Goal: Task Accomplishment & Management: Complete application form

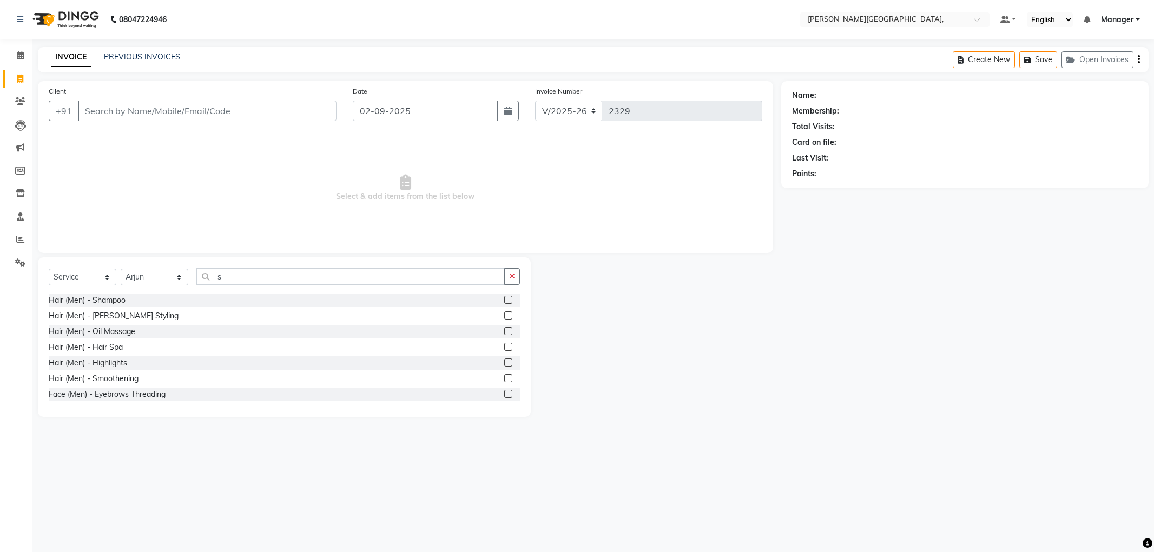
select select "6483"
select select "service"
select select "90070"
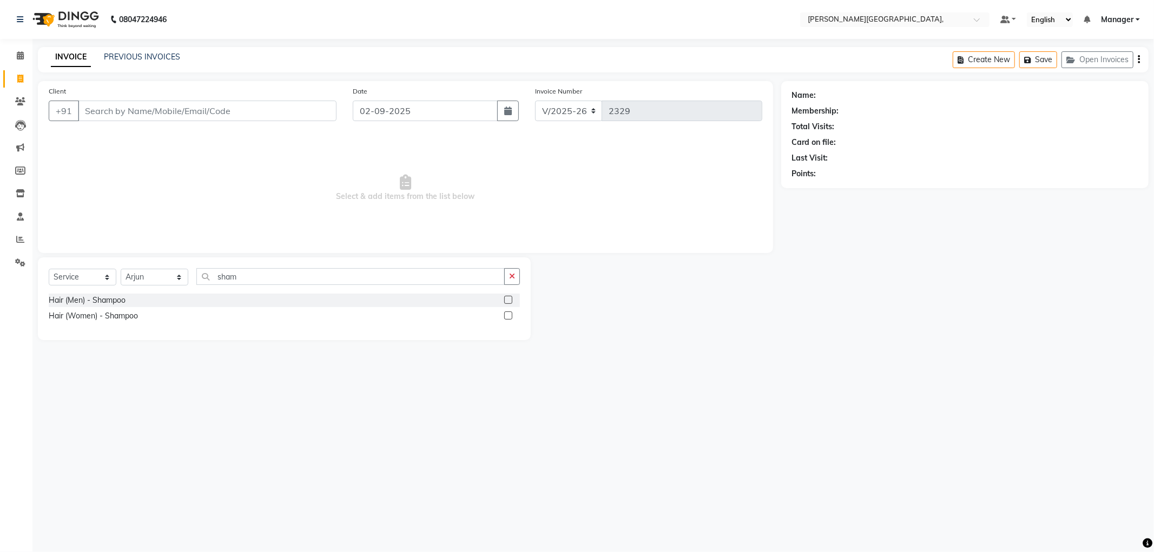
type input "sham"
click at [509, 315] on label at bounding box center [508, 316] width 8 height 8
click at [509, 315] on input "checkbox" at bounding box center [507, 316] width 7 height 7
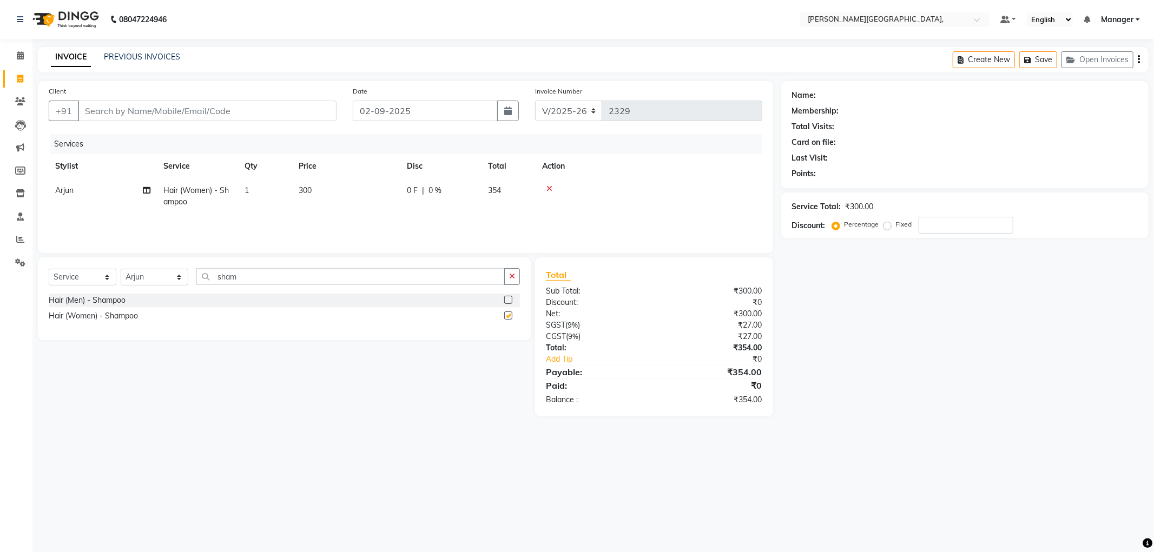
checkbox input "false"
click at [251, 278] on input "sham" at bounding box center [350, 276] width 308 height 17
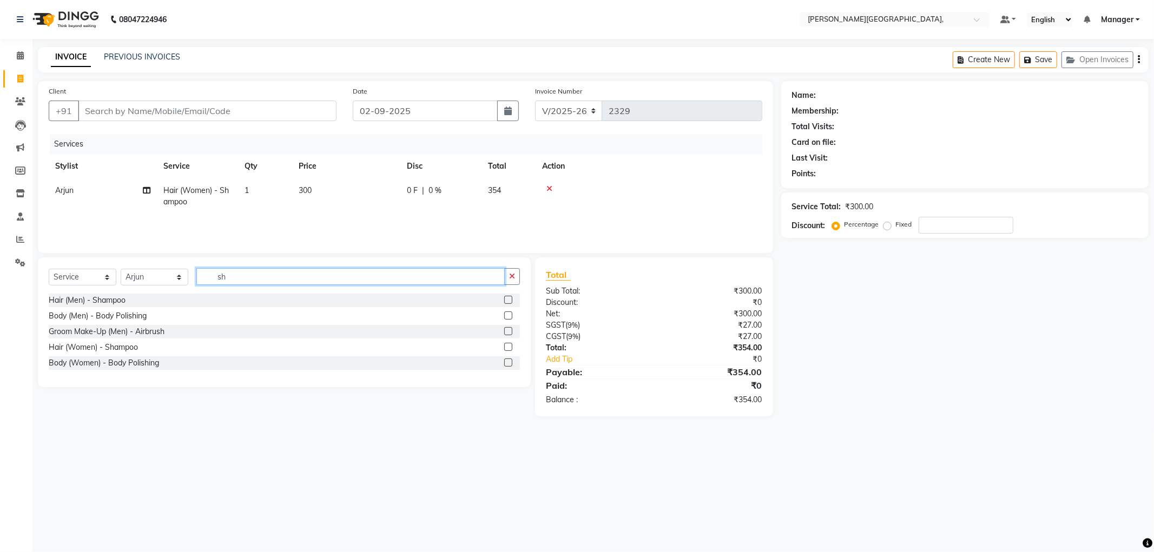
type input "s"
type input "nail"
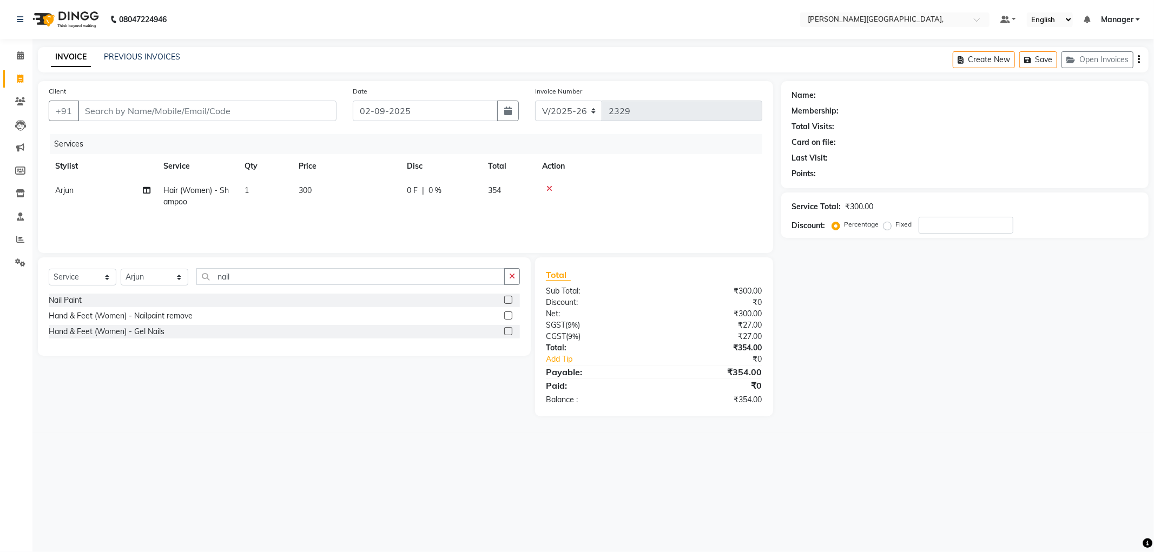
click at [509, 300] on label at bounding box center [508, 300] width 8 height 8
click at [509, 300] on input "checkbox" at bounding box center [507, 300] width 7 height 7
checkbox input "false"
click at [508, 299] on div "Select Service Product Membership Package Voucher Prepaid Gift Card Select Styl…" at bounding box center [284, 285] width 471 height 25
click at [147, 111] on input "Client" at bounding box center [207, 111] width 259 height 21
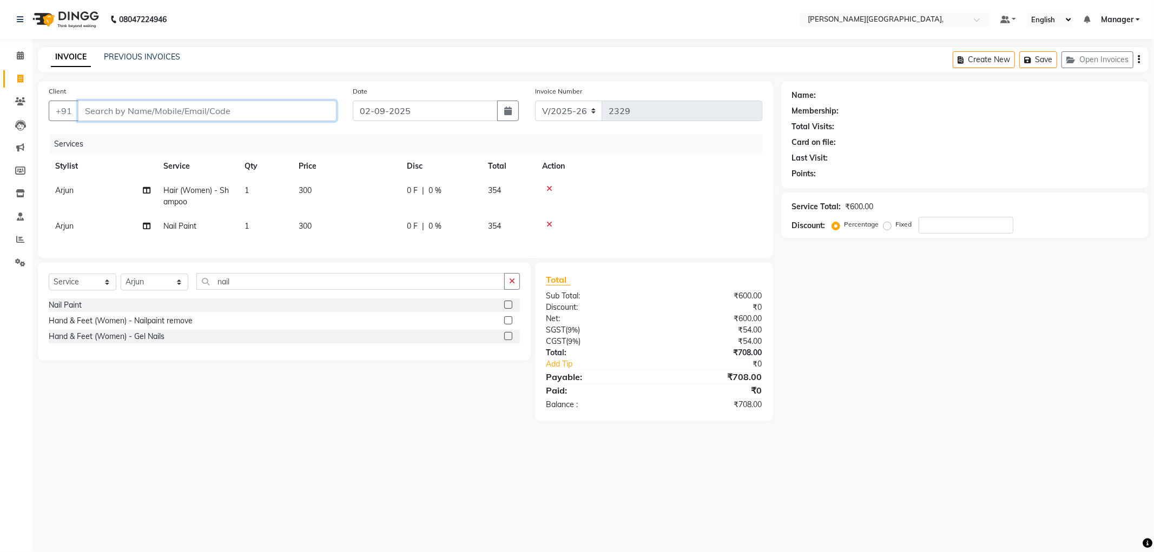
type input "9"
type input "0"
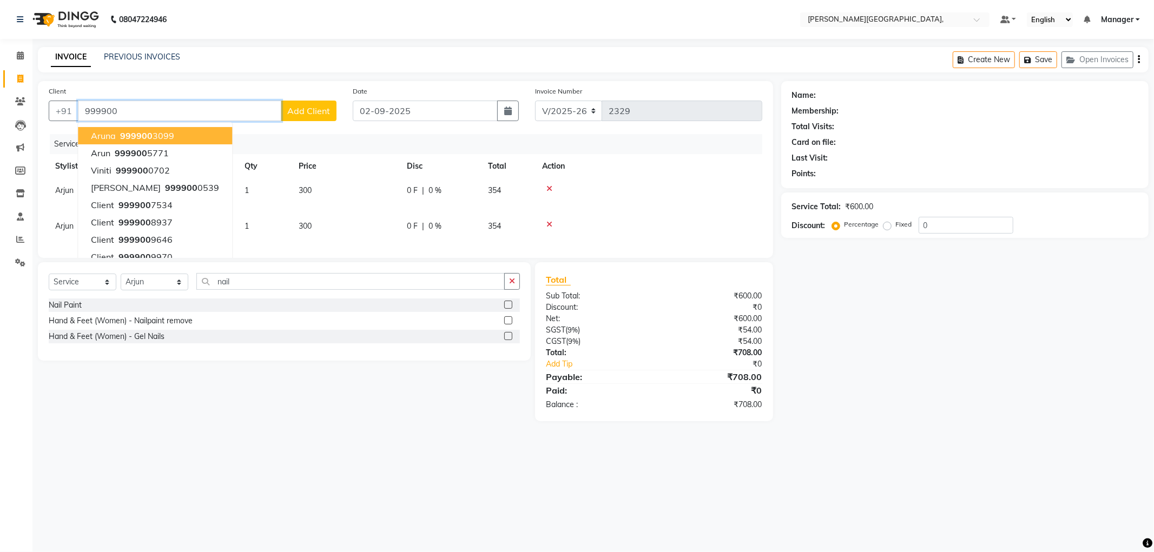
click at [142, 141] on span "999900" at bounding box center [136, 135] width 32 height 11
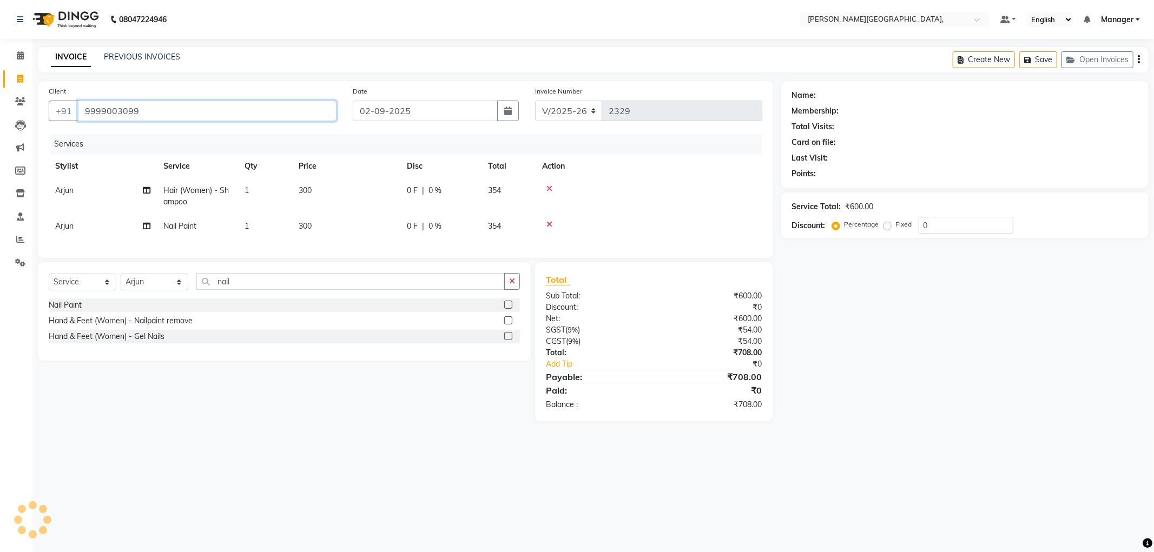
type input "9999003099"
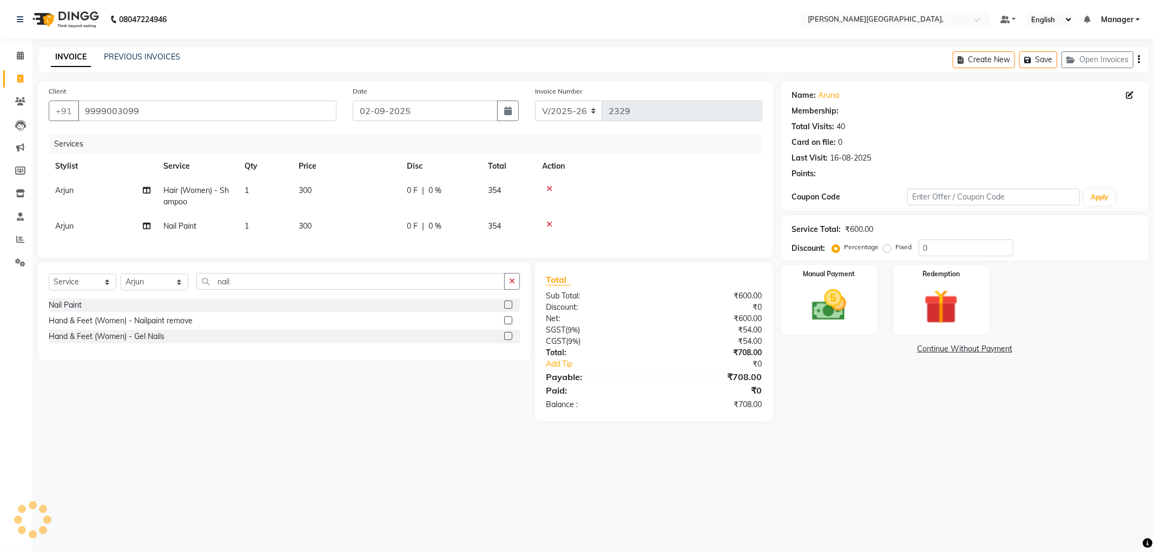
select select "1: Object"
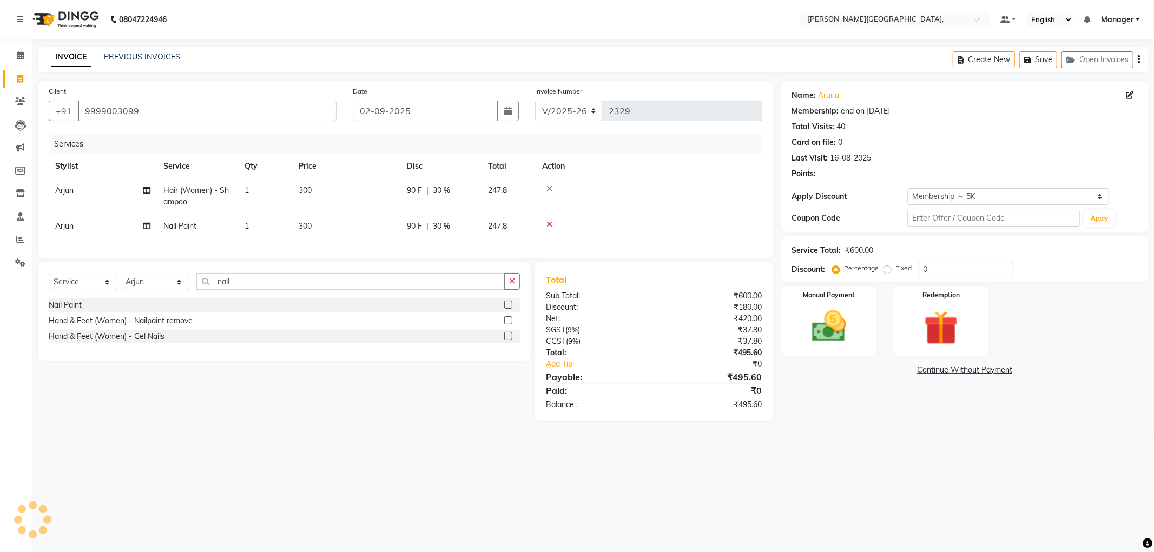
type input "30"
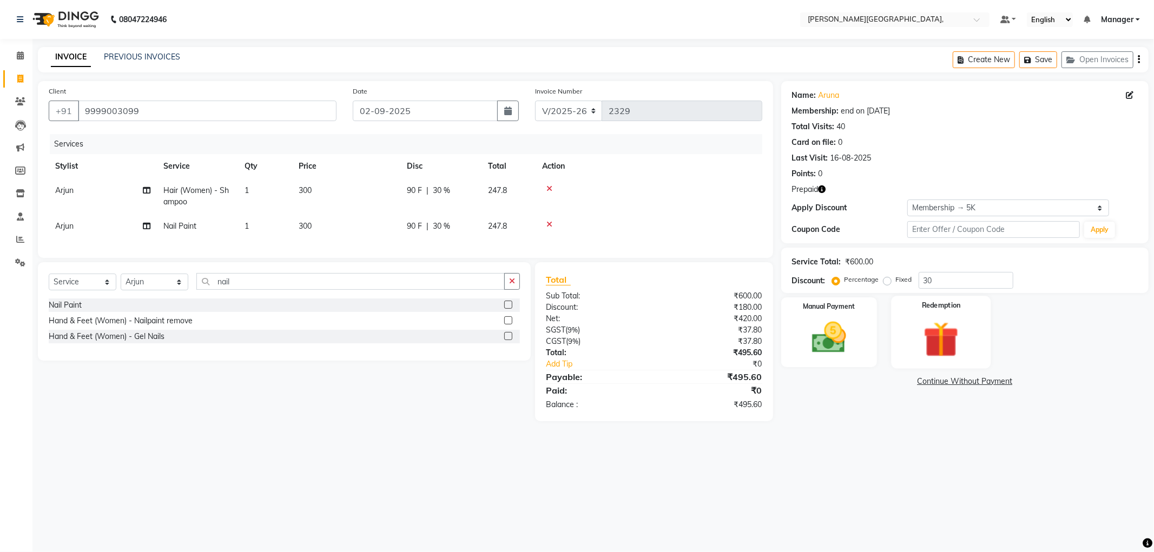
click at [942, 336] on img at bounding box center [941, 340] width 58 height 44
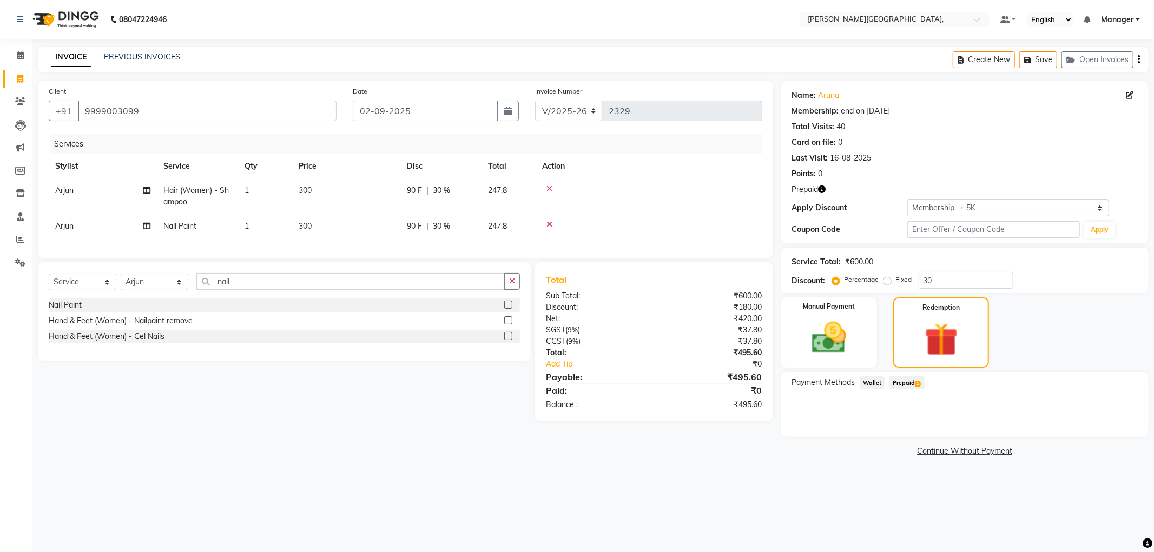
click at [906, 380] on span "Prepaid 1" at bounding box center [906, 383] width 35 height 12
click at [315, 224] on td "300" at bounding box center [346, 226] width 108 height 24
select select "90070"
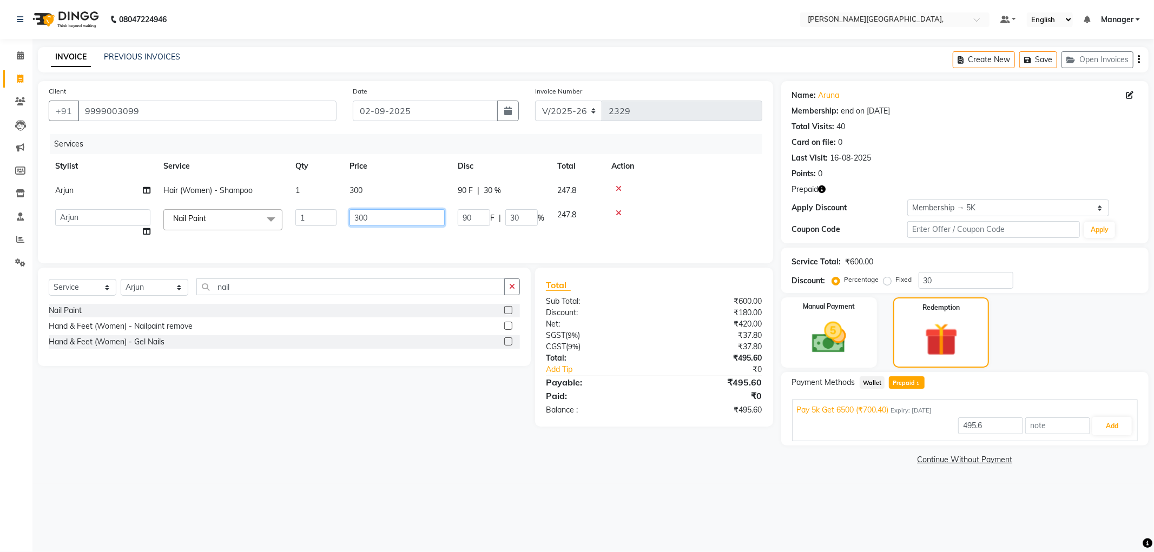
click at [372, 217] on input "300" at bounding box center [396, 217] width 95 height 17
type input "3"
type input "100"
type input "700.4"
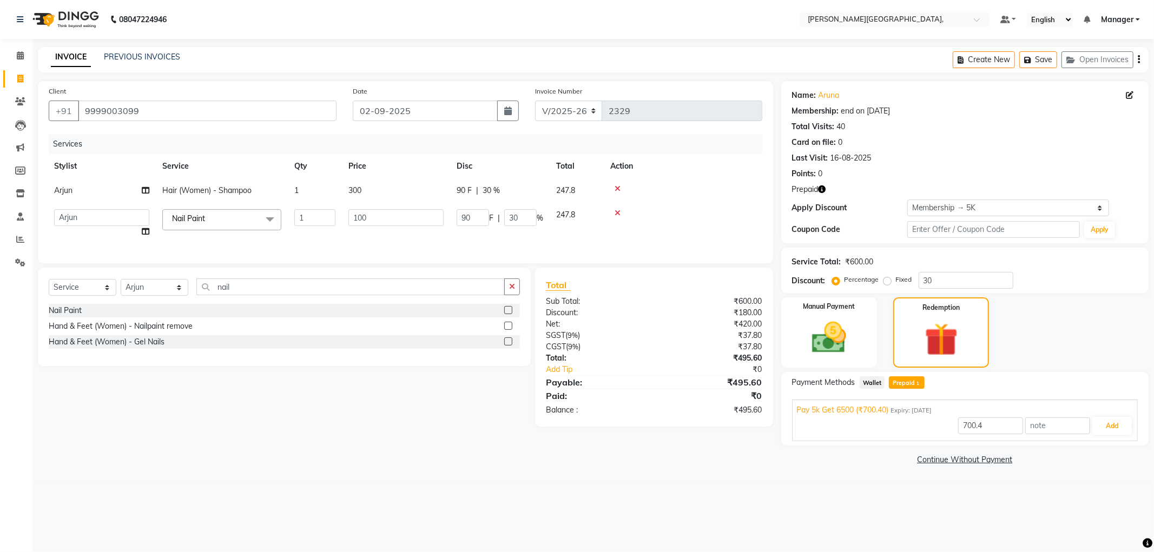
click at [450, 237] on td "90 F | 30 %" at bounding box center [500, 223] width 100 height 41
select select "90070"
click at [519, 216] on input "30" at bounding box center [520, 217] width 32 height 17
type input "3"
click at [526, 237] on tr "[PERSON_NAME] [PERSON_NAME] gungun nails Manager ranjhana Sana [PERSON_NAME] Na…" at bounding box center [405, 223] width 714 height 41
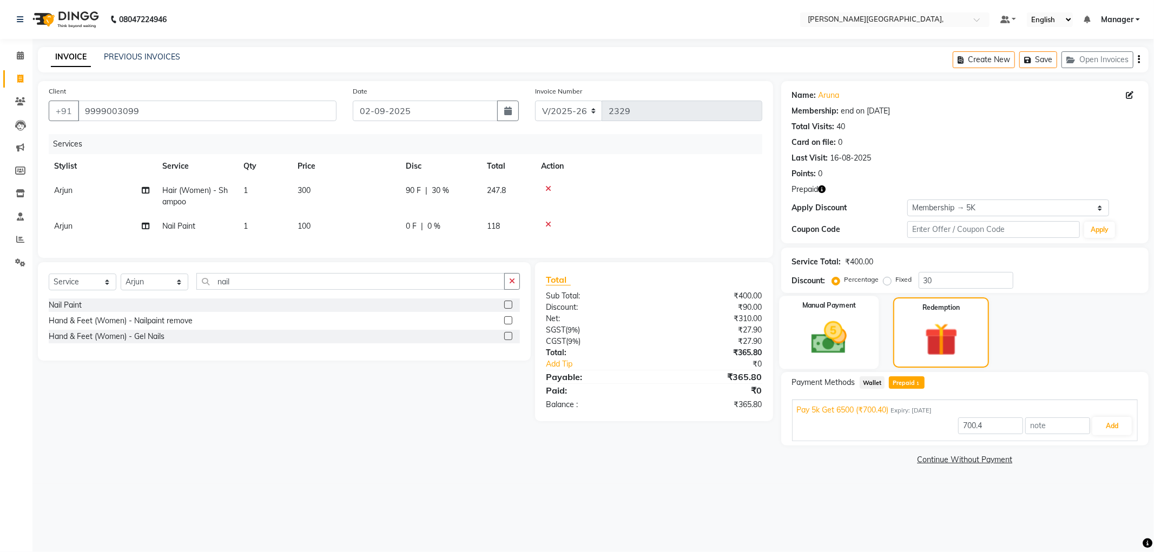
click at [831, 332] on img at bounding box center [829, 338] width 58 height 41
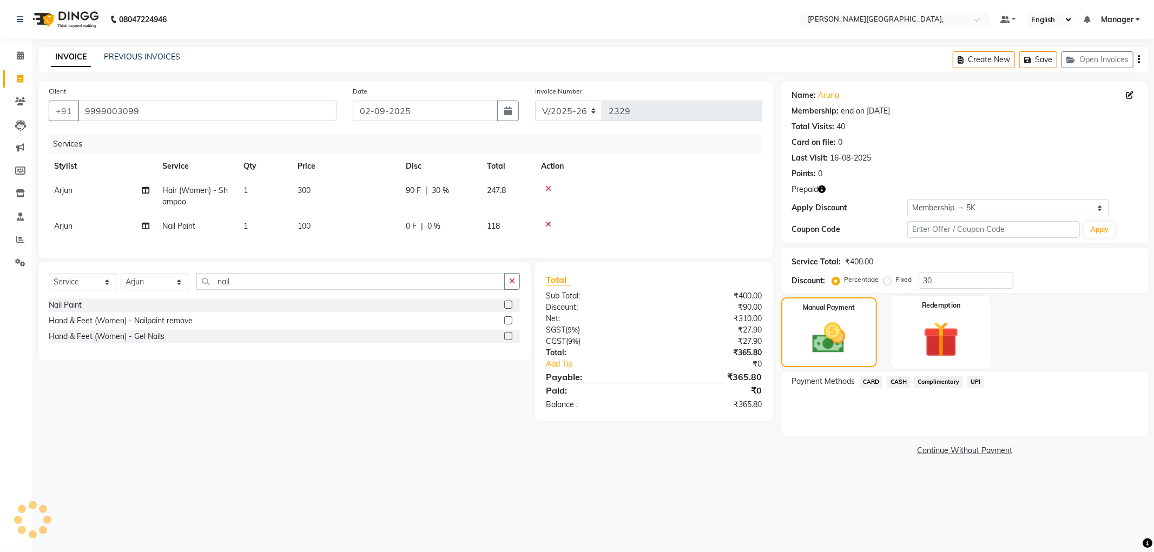
click at [912, 328] on img at bounding box center [941, 340] width 58 height 44
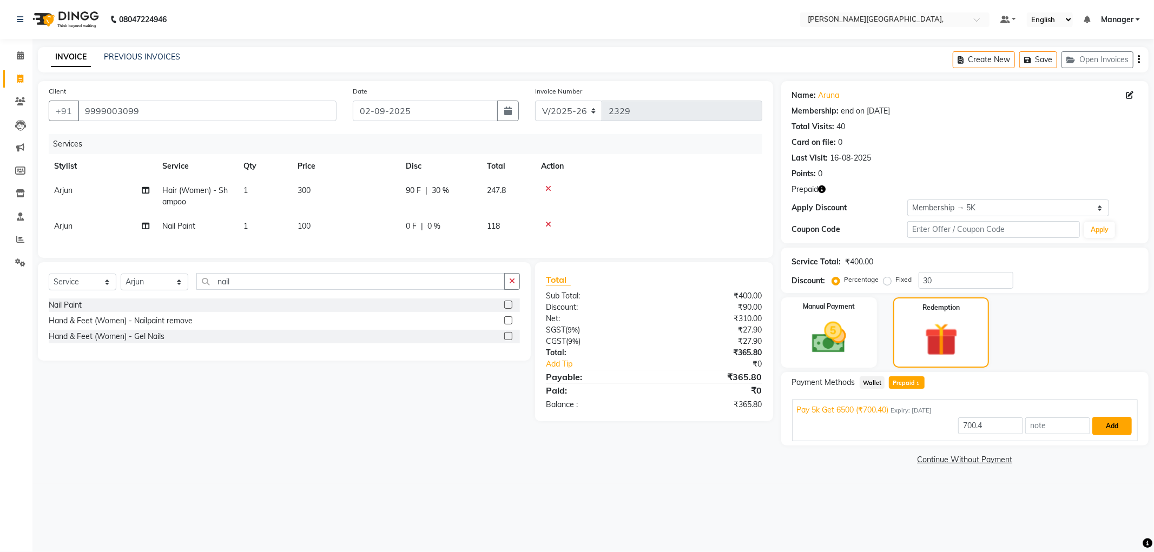
click at [1109, 423] on button "Add" at bounding box center [1111, 426] width 39 height 18
click at [834, 349] on img at bounding box center [829, 338] width 58 height 41
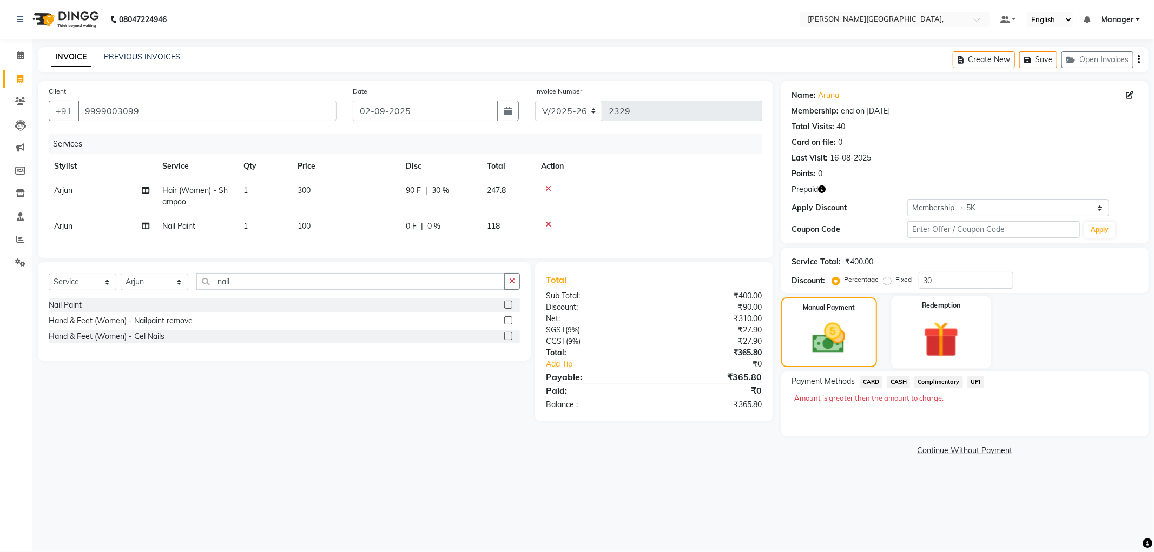
click at [912, 339] on img at bounding box center [941, 340] width 58 height 44
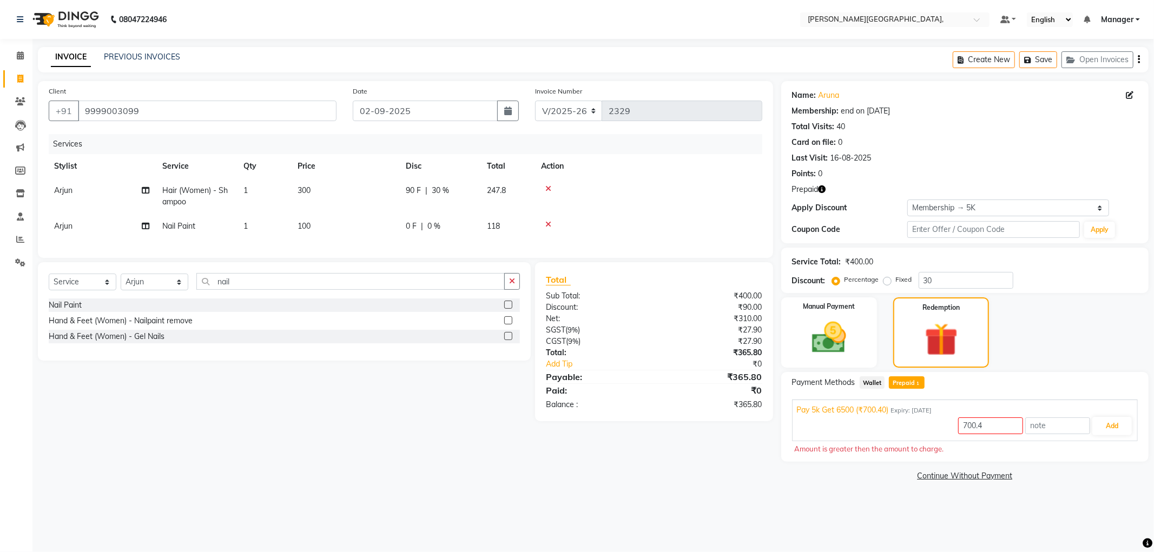
click at [902, 384] on span "Prepaid 1" at bounding box center [906, 383] width 35 height 12
type input "365.8"
click at [636, 434] on div "Client [PHONE_NUMBER] Date [DATE] Invoice Number V/2025 V/[PHONE_NUMBER] Servic…" at bounding box center [405, 274] width 751 height 387
click at [829, 320] on img at bounding box center [829, 338] width 58 height 41
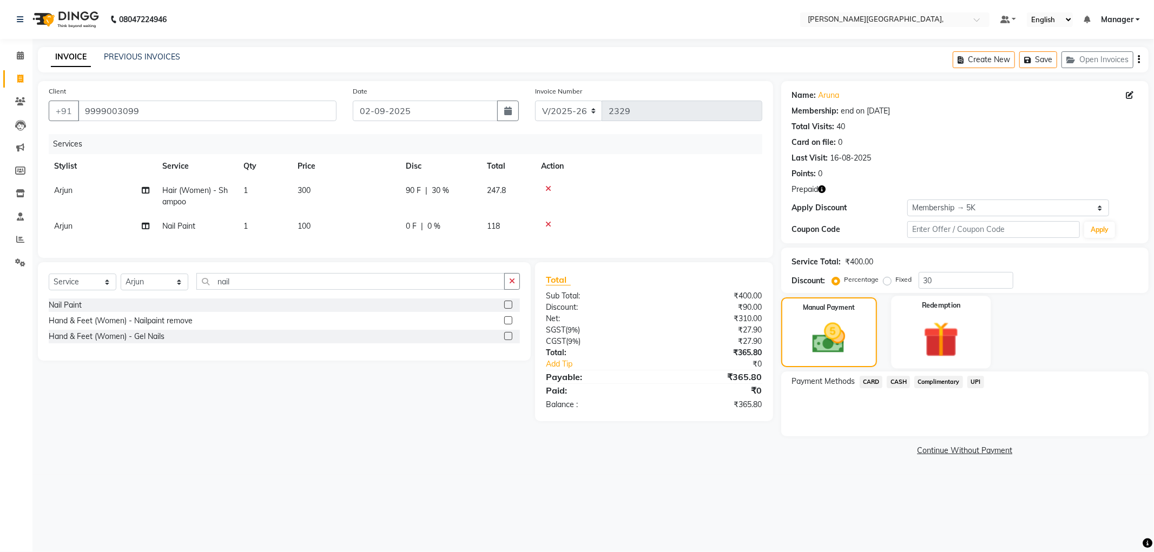
click at [932, 322] on img at bounding box center [941, 340] width 58 height 44
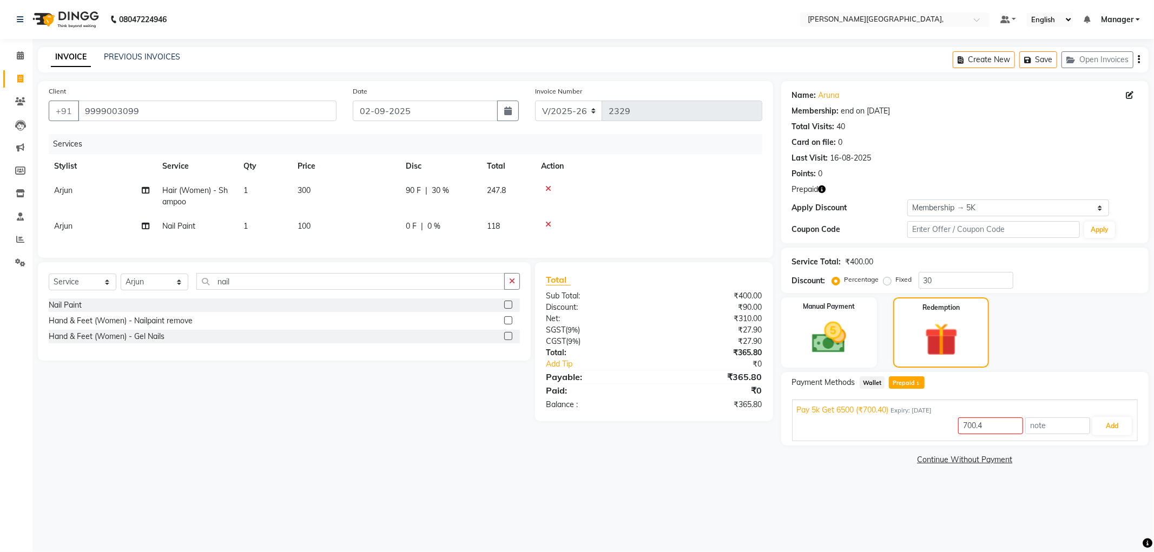
click at [909, 385] on span "Prepaid 1" at bounding box center [906, 383] width 35 height 12
type input "365.8"
click at [1112, 428] on button "Add" at bounding box center [1111, 426] width 39 height 18
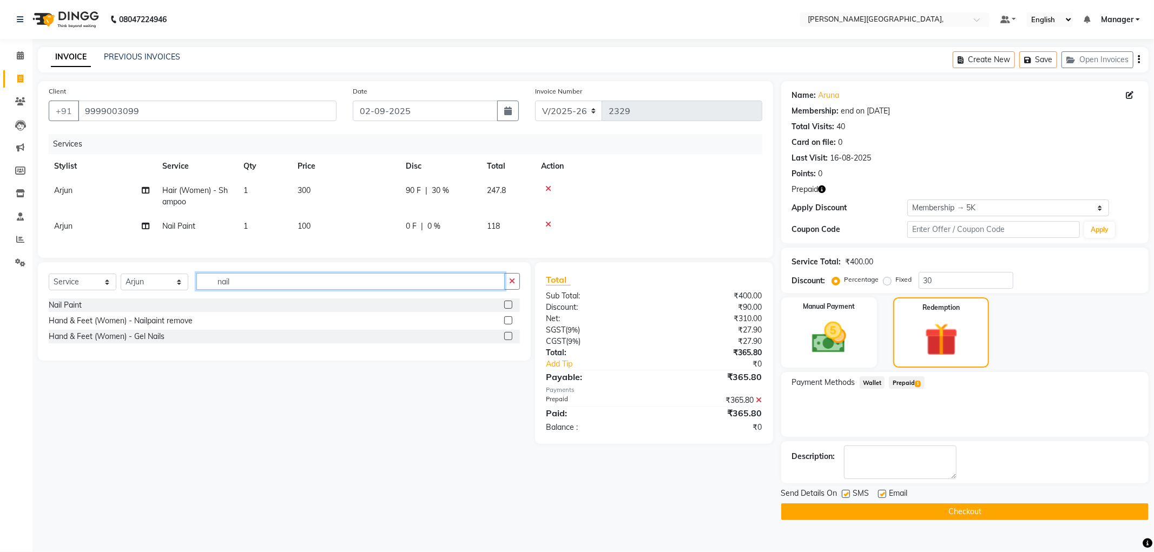
click at [278, 288] on input "nail" at bounding box center [350, 281] width 308 height 17
type input "n"
type input "blo"
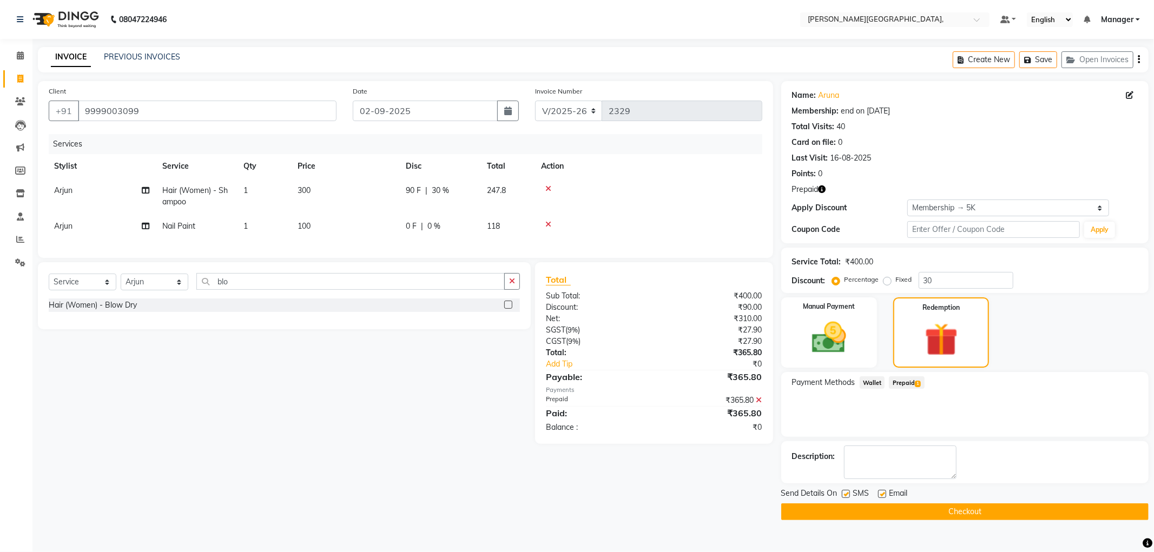
click at [506, 309] on label at bounding box center [508, 305] width 8 height 8
click at [506, 309] on input "checkbox" at bounding box center [507, 305] width 7 height 7
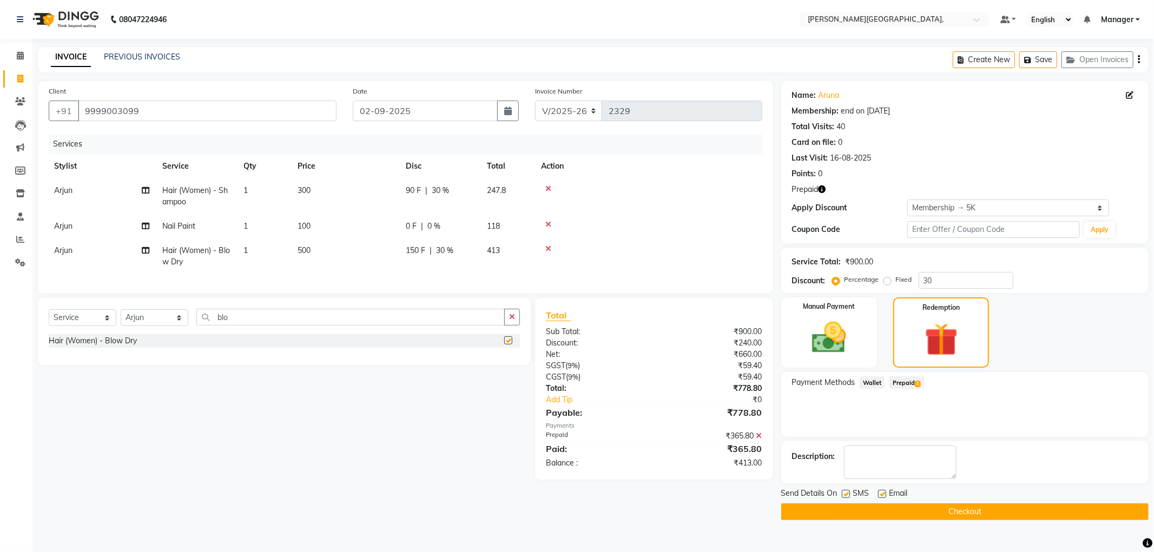
checkbox input "false"
click at [846, 341] on img at bounding box center [829, 338] width 58 height 41
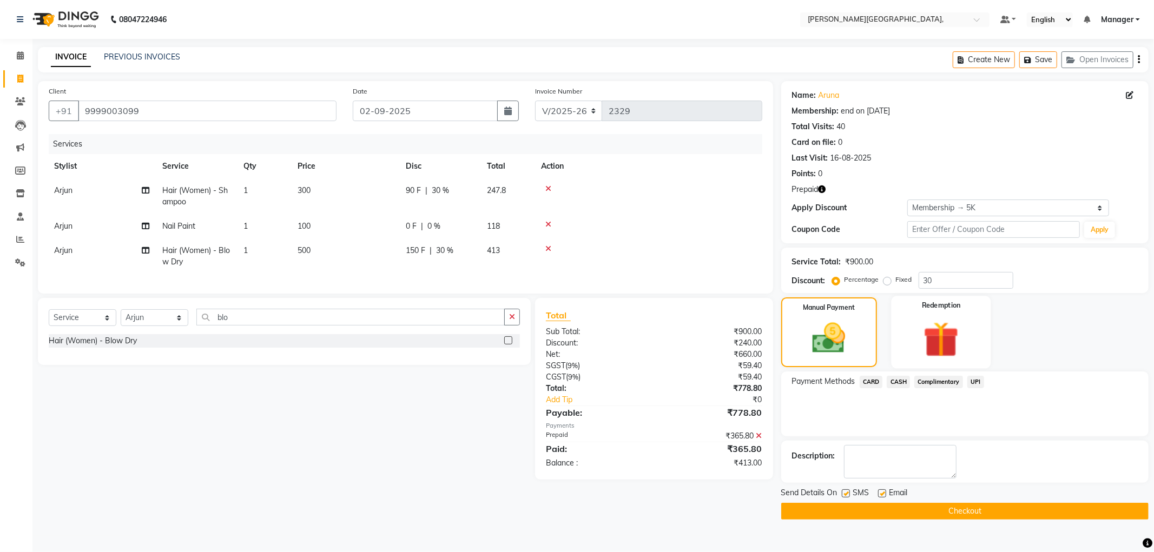
click at [956, 330] on img at bounding box center [941, 340] width 58 height 44
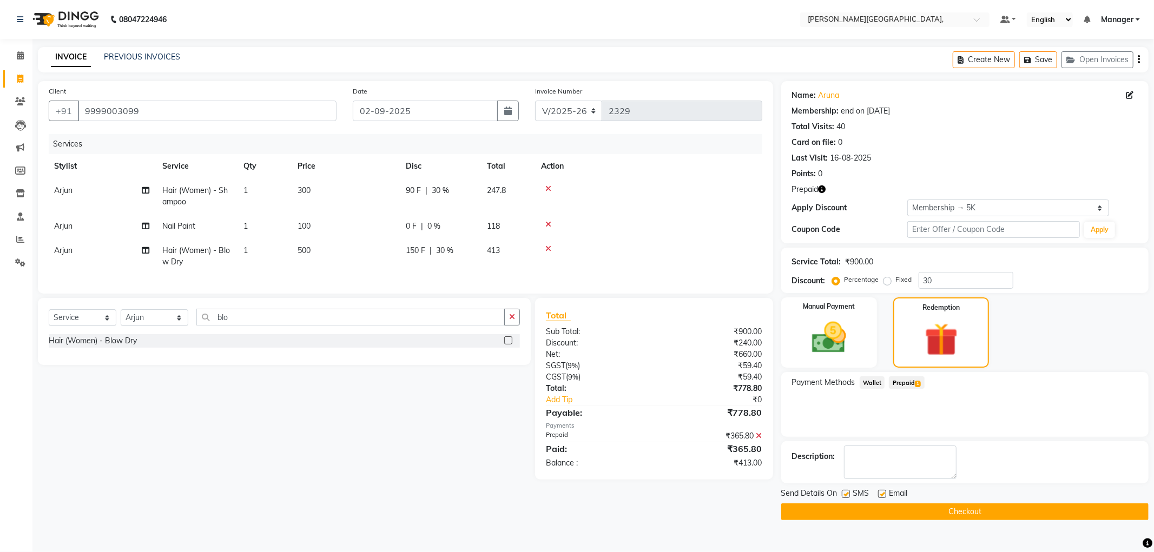
click at [900, 380] on span "Prepaid 1" at bounding box center [906, 383] width 35 height 12
click at [833, 332] on img at bounding box center [829, 338] width 58 height 41
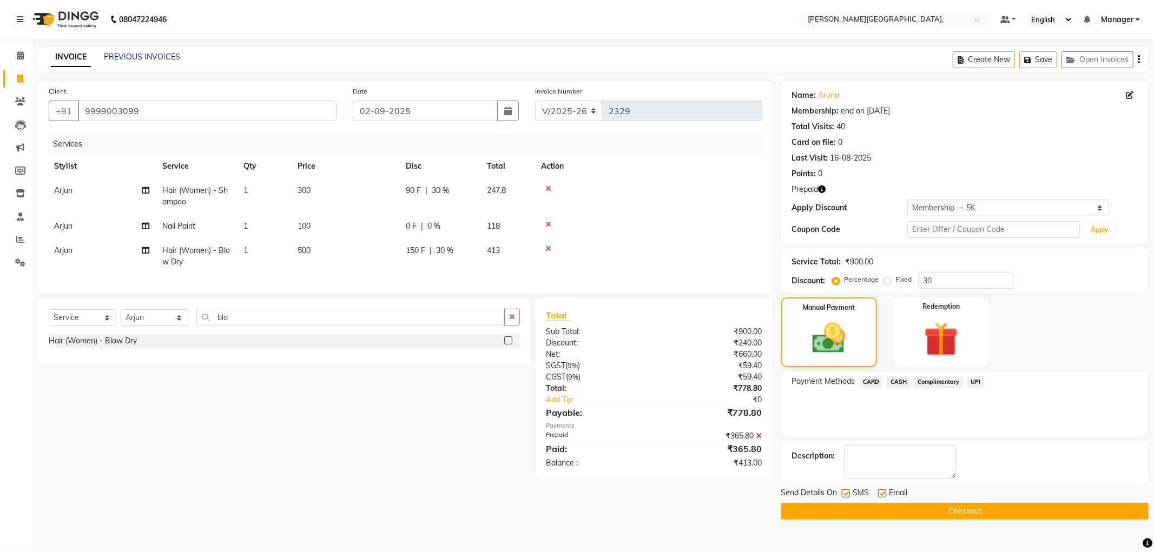
click at [760, 440] on icon at bounding box center [759, 436] width 6 height 8
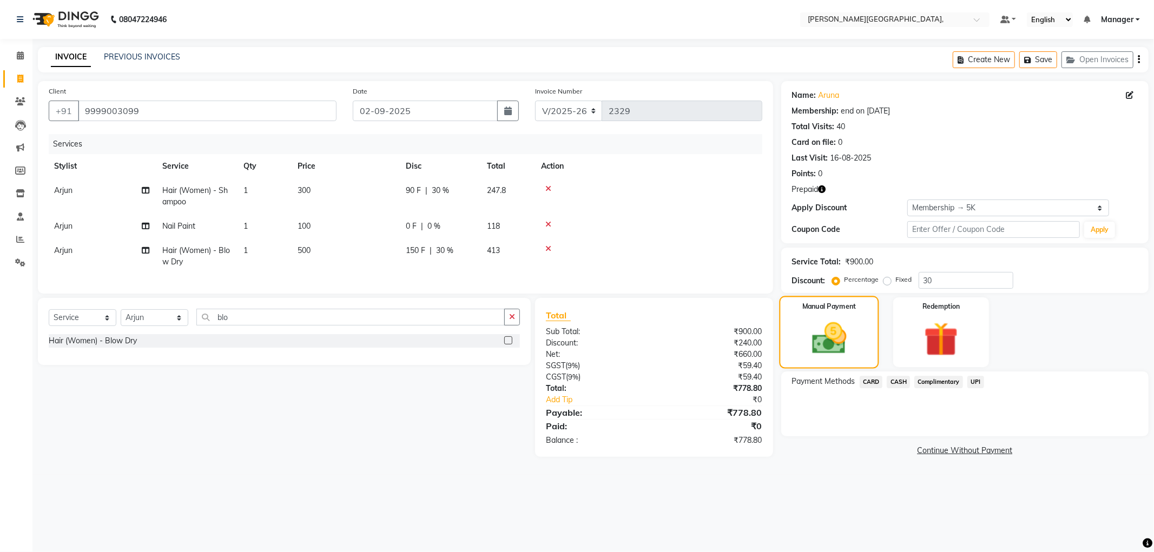
click at [826, 351] on img at bounding box center [829, 339] width 56 height 40
click at [934, 334] on img at bounding box center [941, 340] width 58 height 44
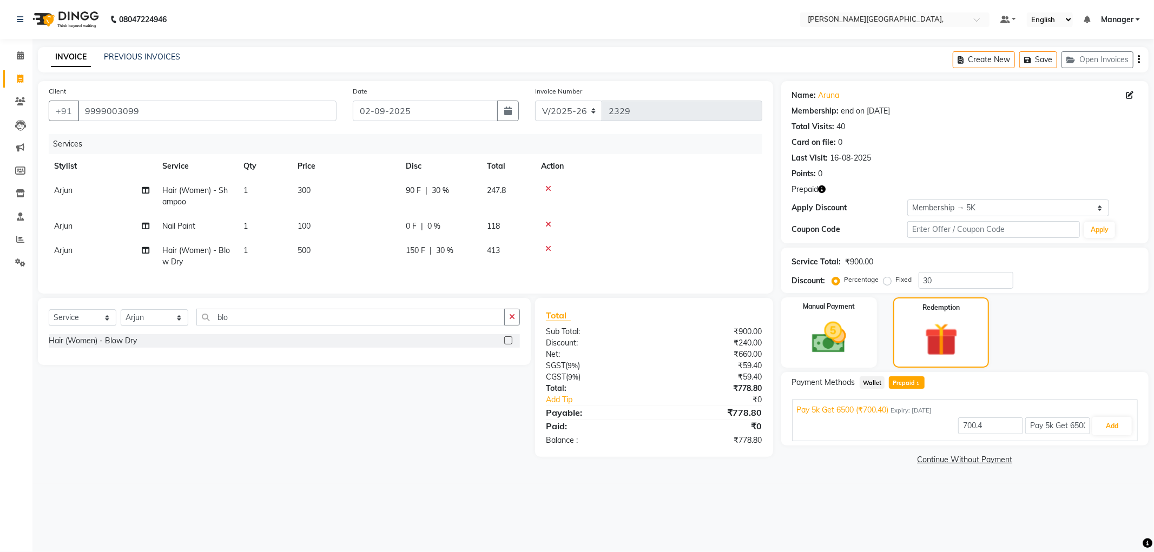
click at [907, 379] on span "Prepaid 1" at bounding box center [906, 383] width 35 height 12
click at [314, 224] on td "100" at bounding box center [345, 226] width 108 height 24
select select "90070"
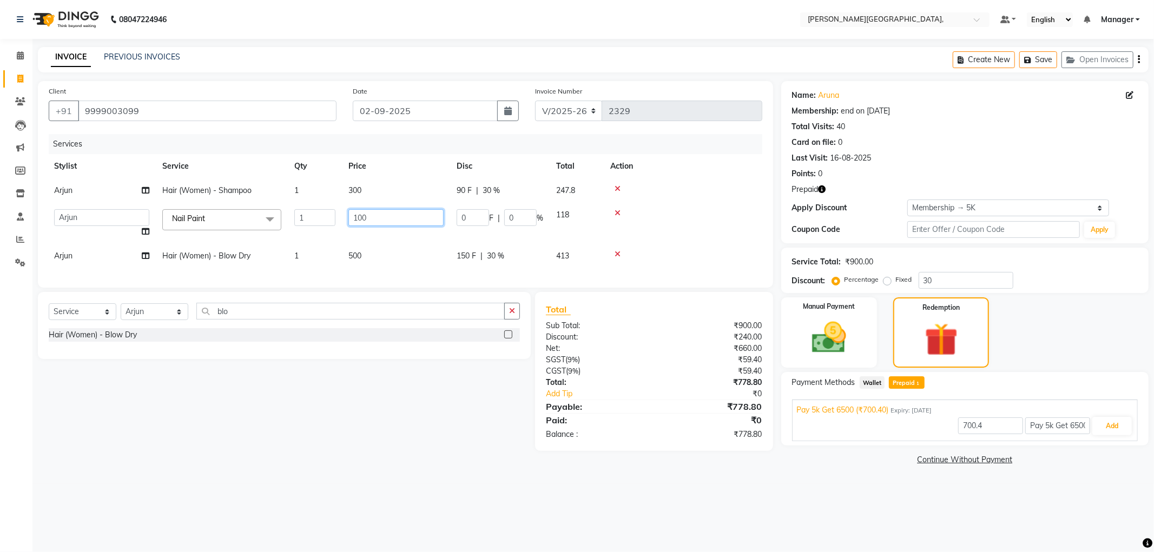
click at [376, 219] on input "100" at bounding box center [395, 217] width 95 height 17
type input "1"
type input "50"
click at [391, 234] on td "50" at bounding box center [396, 223] width 108 height 41
select select "90070"
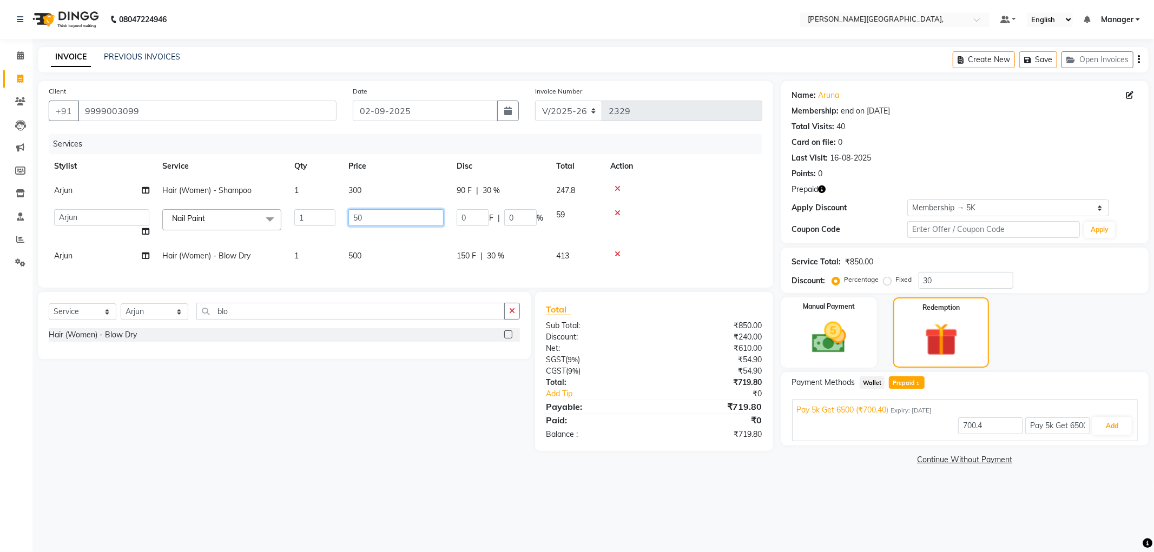
click at [379, 219] on input "50" at bounding box center [395, 217] width 95 height 17
type input "5"
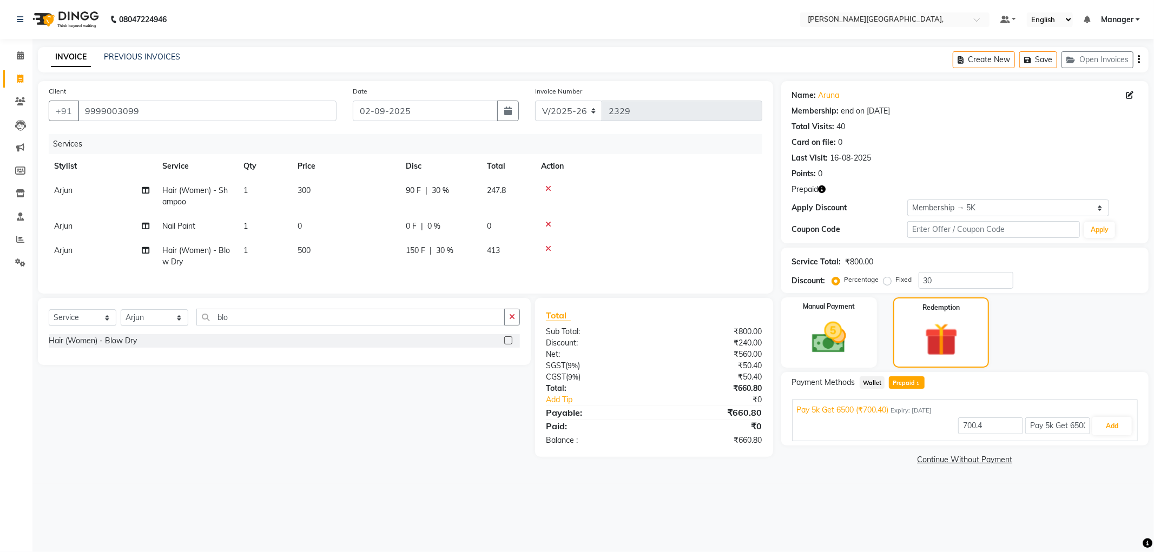
click at [719, 230] on td at bounding box center [647, 226] width 227 height 24
click at [545, 221] on icon at bounding box center [548, 225] width 6 height 8
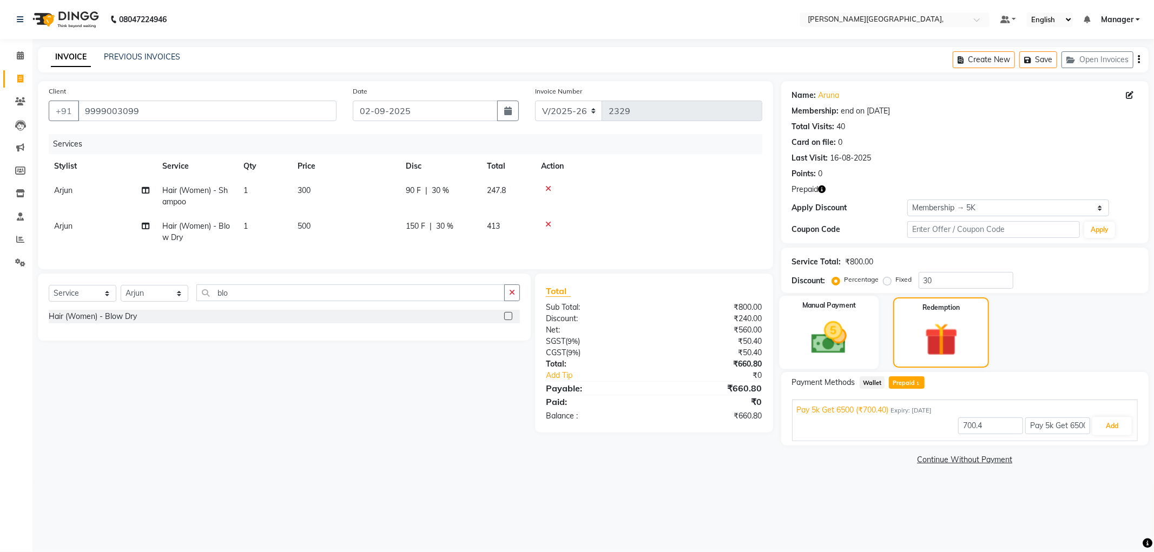
click at [836, 338] on img at bounding box center [829, 338] width 58 height 41
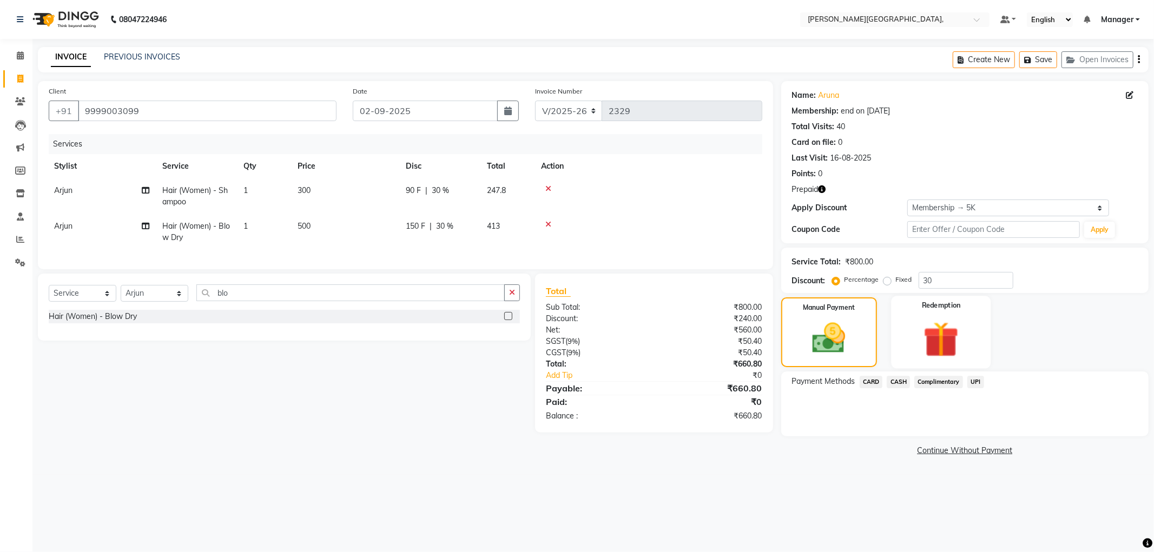
click at [939, 331] on img at bounding box center [941, 340] width 58 height 44
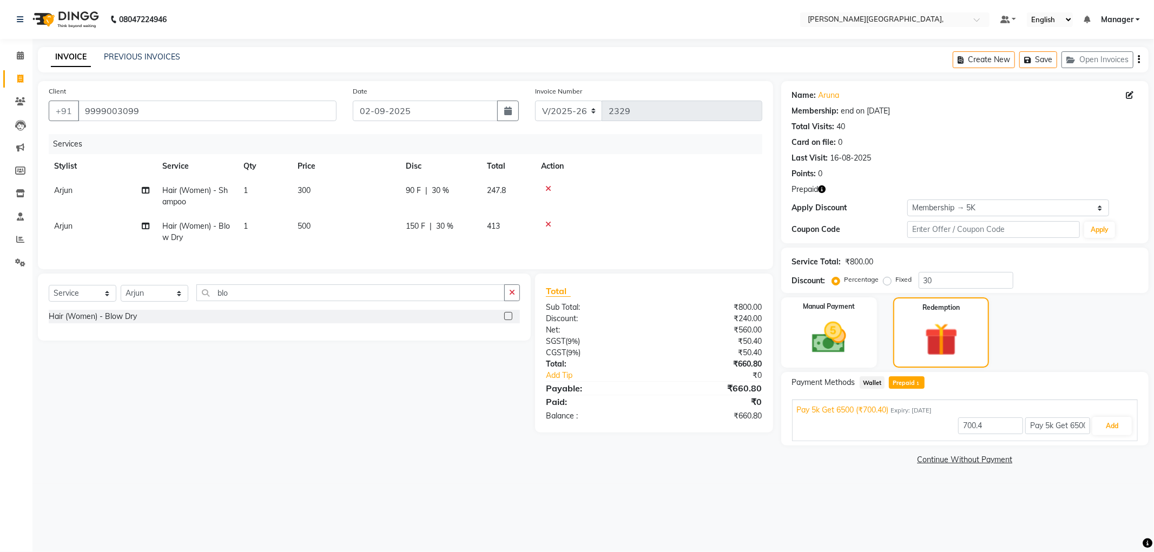
click at [909, 380] on span "Prepaid 1" at bounding box center [906, 383] width 35 height 12
type input "660.8"
click at [237, 301] on input "blo" at bounding box center [350, 293] width 308 height 17
type input "b"
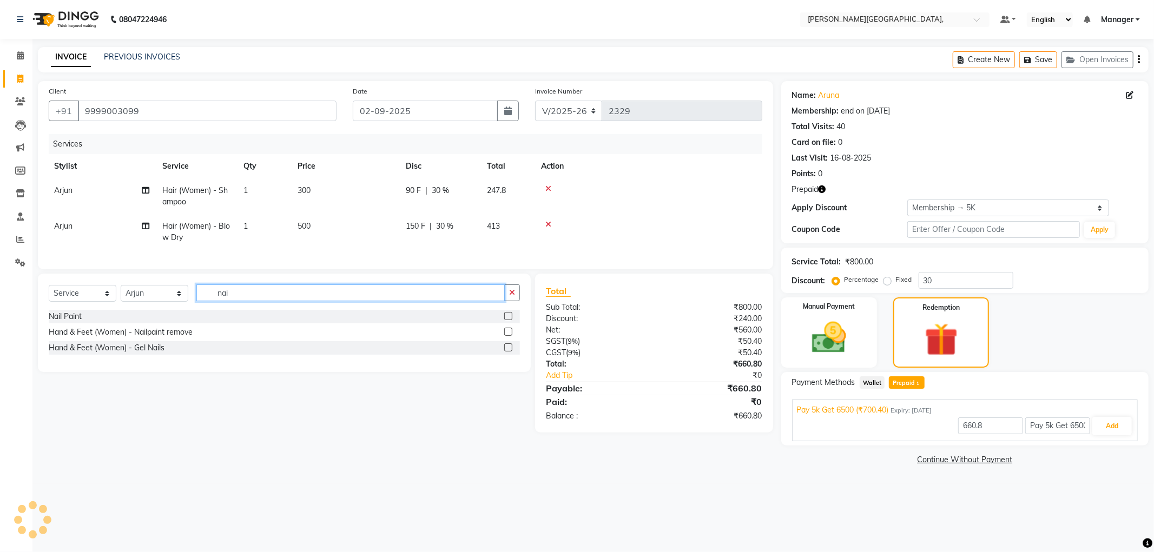
type input "nai"
click at [506, 320] on label at bounding box center [508, 316] width 8 height 8
click at [506, 320] on input "checkbox" at bounding box center [507, 316] width 7 height 7
checkbox input "true"
type input "700.4"
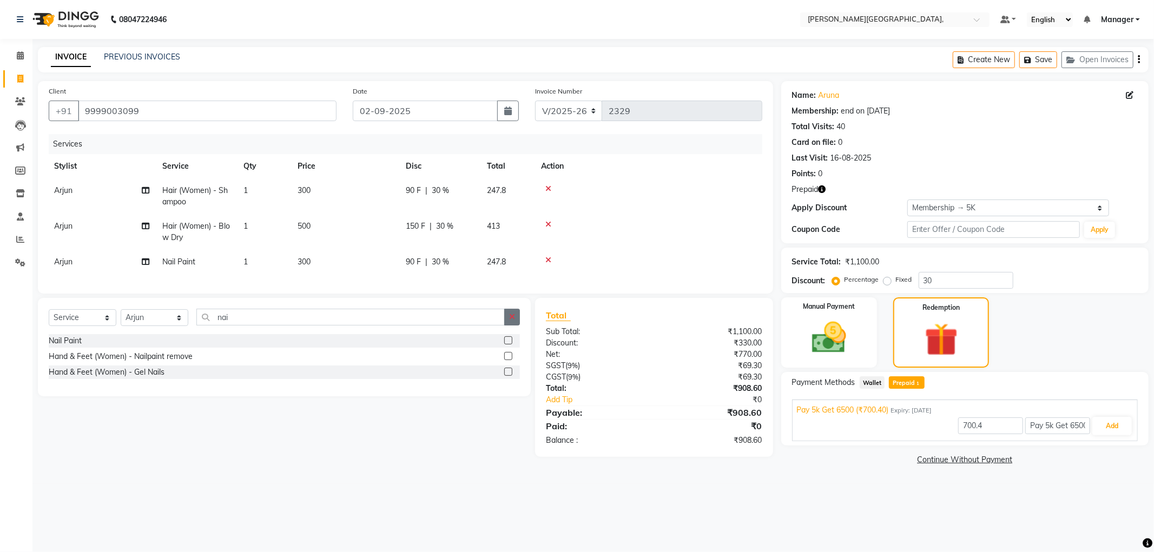
checkbox input "false"
click at [445, 224] on span "30 %" at bounding box center [444, 226] width 17 height 11
select select "90070"
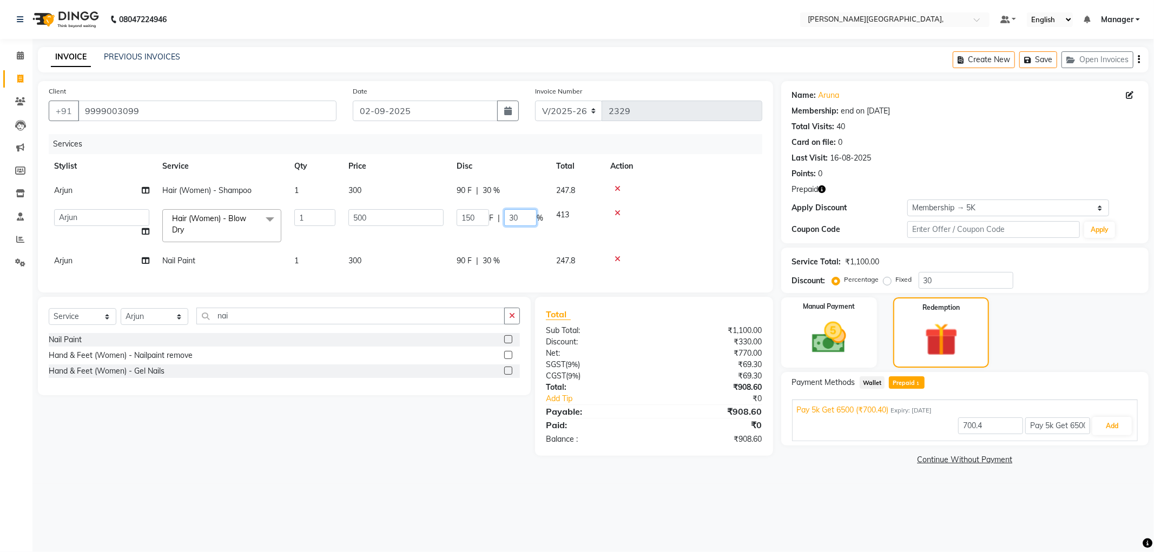
click at [521, 217] on input "30" at bounding box center [520, 217] width 32 height 17
type input "3"
click at [678, 206] on tbody "Arjun Hair (Women) - Shampoo 1 300 90 F | 30 % 247.8 [PERSON_NAME] [PERSON_NAME…" at bounding box center [405, 226] width 714 height 95
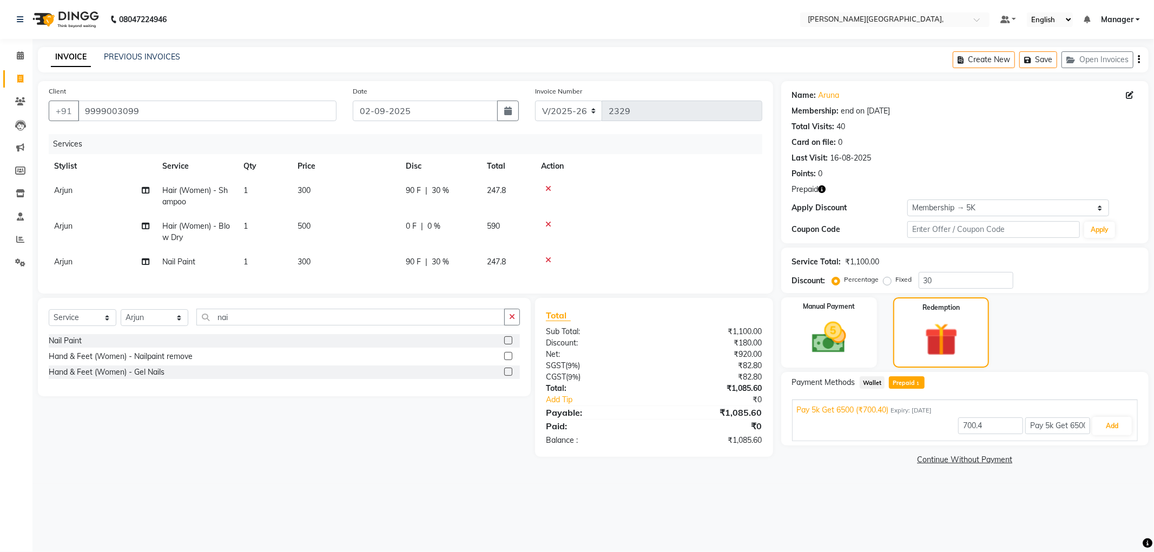
click at [433, 223] on span "0 %" at bounding box center [433, 226] width 13 height 11
select select "90070"
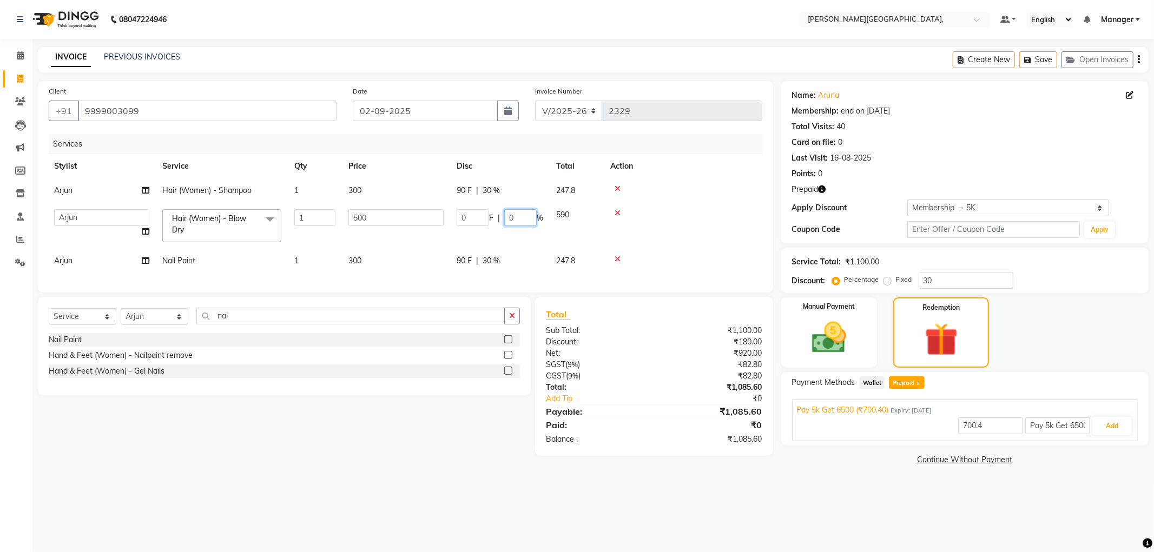
click at [516, 215] on input "0" at bounding box center [520, 217] width 32 height 17
type input "5"
type input "30"
click at [507, 239] on tr "[PERSON_NAME] [PERSON_NAME] gungun nails Manager ranjhana [PERSON_NAME] Hair (W…" at bounding box center [405, 226] width 714 height 46
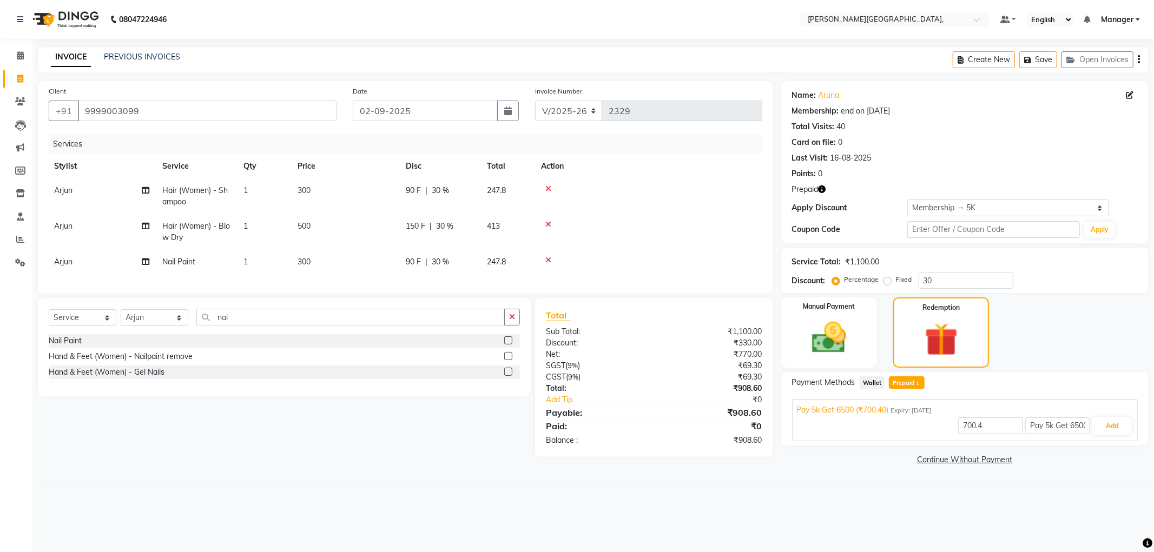
click at [439, 260] on span "30 %" at bounding box center [440, 261] width 17 height 11
select select "90070"
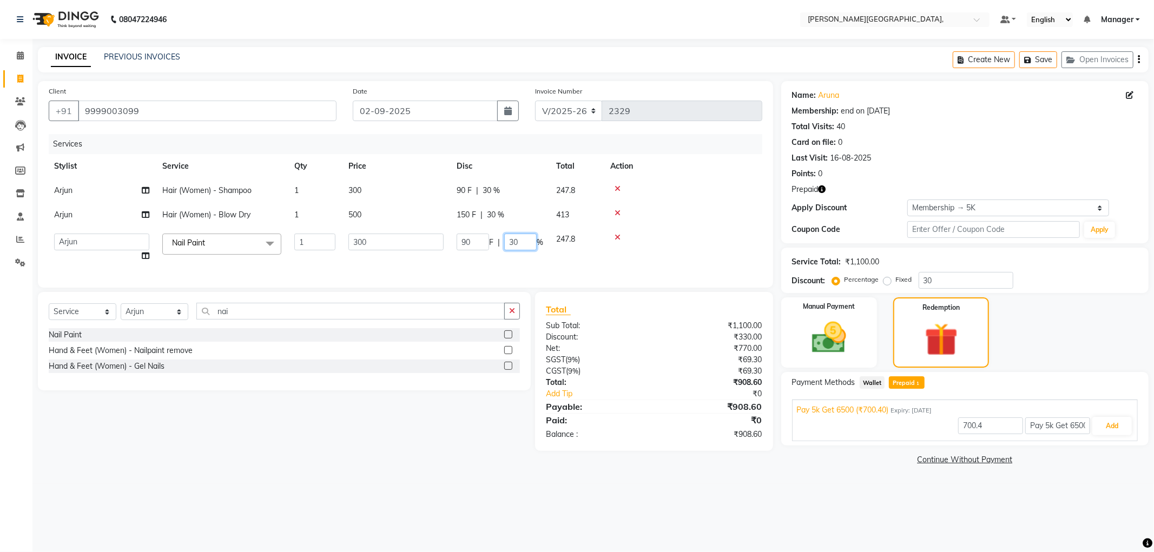
click at [530, 244] on input "30" at bounding box center [520, 242] width 32 height 17
type input "3"
click at [510, 262] on tr "[PERSON_NAME] [PERSON_NAME] gungun nails Manager ranjhana Sana [PERSON_NAME] Na…" at bounding box center [405, 247] width 714 height 41
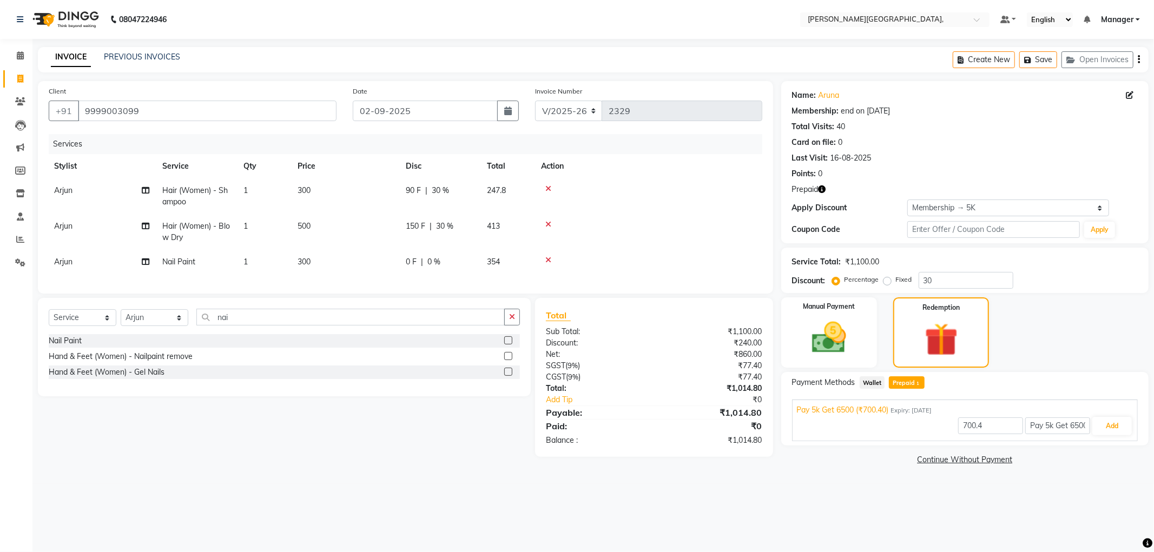
click at [727, 483] on main "INVOICE PREVIOUS INVOICES Create New Save Open Invoices Client [PHONE_NUMBER] D…" at bounding box center [592, 265] width 1121 height 437
click at [306, 260] on span "300" at bounding box center [304, 262] width 13 height 10
select select "90070"
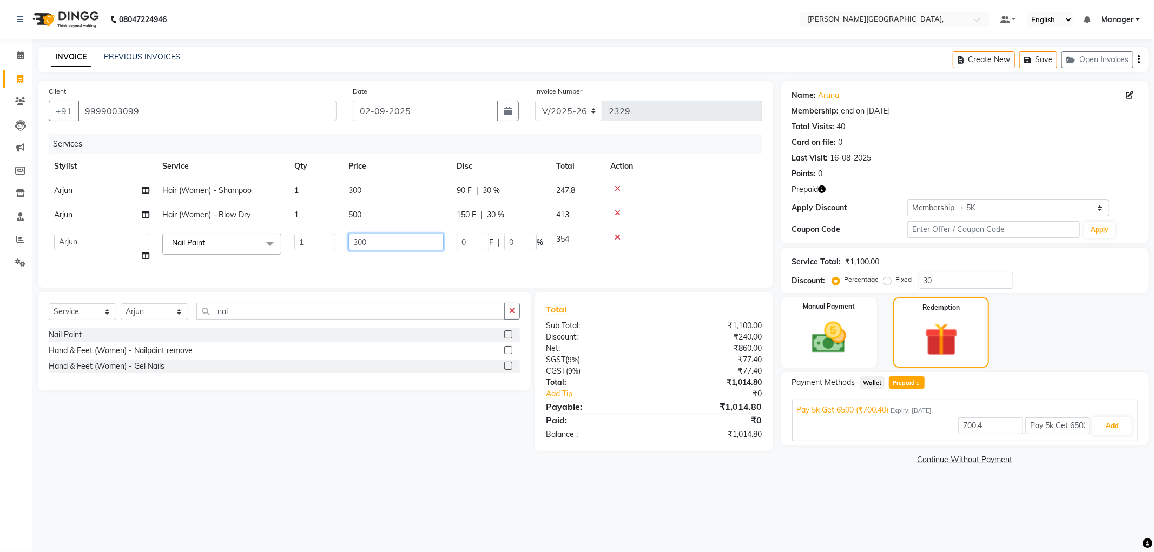
click at [358, 242] on input "300" at bounding box center [395, 242] width 95 height 17
type input "100"
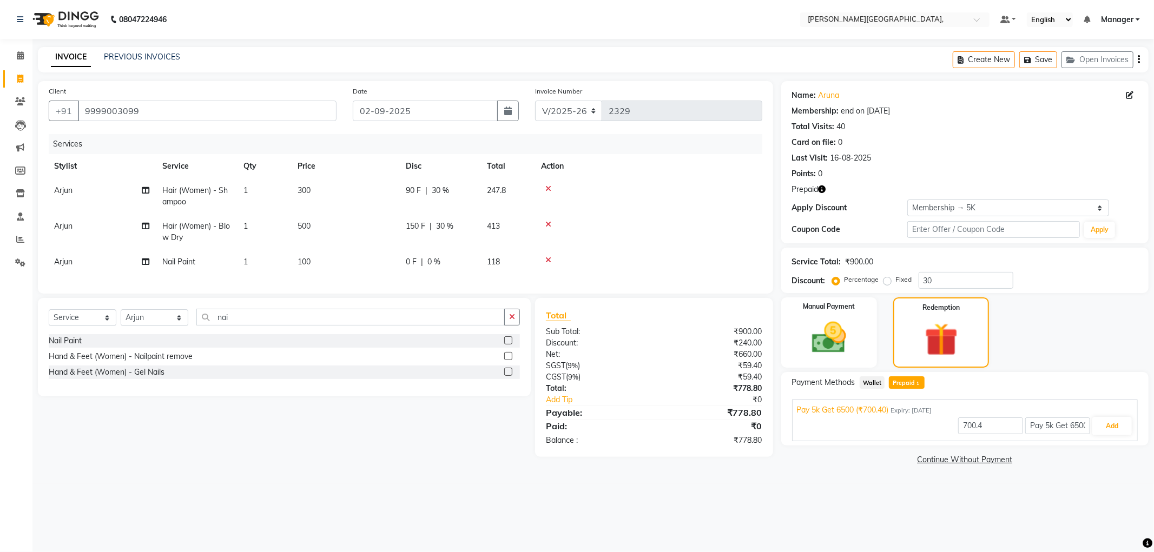
click at [364, 267] on td "100" at bounding box center [345, 262] width 108 height 24
select select "90070"
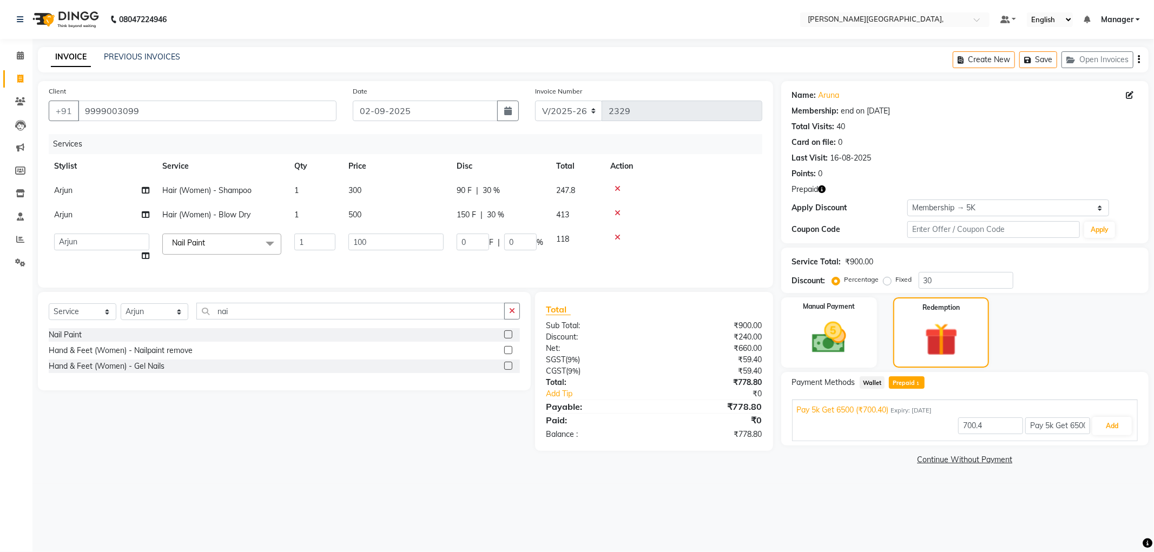
click at [413, 483] on main "INVOICE PREVIOUS INVOICES Create New Save Open Invoices Client [PHONE_NUMBER] D…" at bounding box center [592, 265] width 1121 height 437
click at [529, 264] on td "0 F | 0 %" at bounding box center [500, 247] width 100 height 41
click at [491, 186] on span "30 %" at bounding box center [491, 190] width 17 height 11
select select "90070"
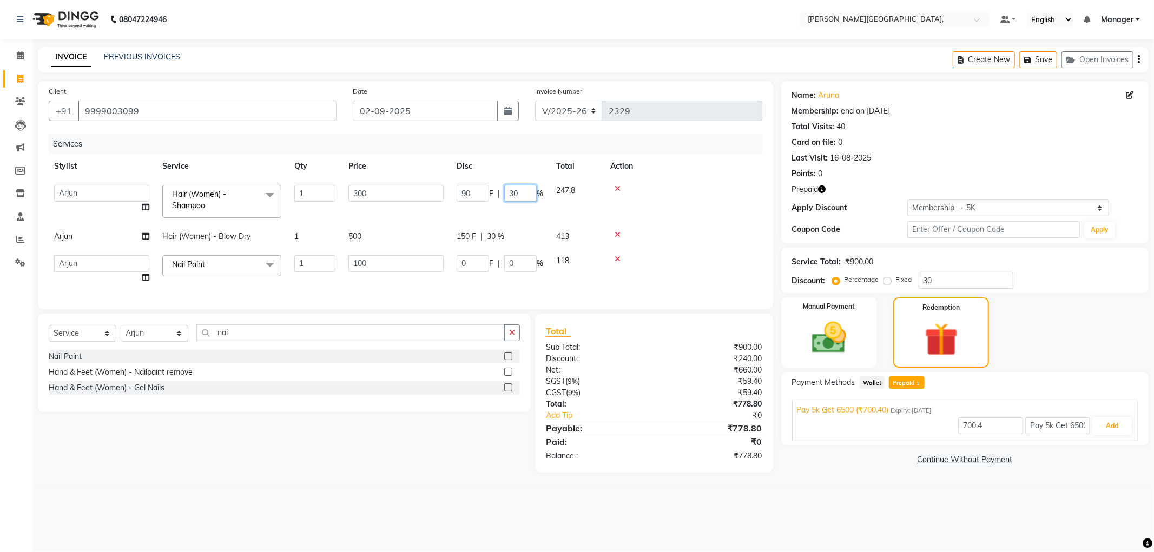
click at [521, 195] on input "30" at bounding box center [520, 193] width 32 height 17
type input "3"
click at [525, 219] on tbody "[PERSON_NAME] [PERSON_NAME] gungun nails Manager ranjhana [PERSON_NAME] Hair (W…" at bounding box center [405, 234] width 714 height 111
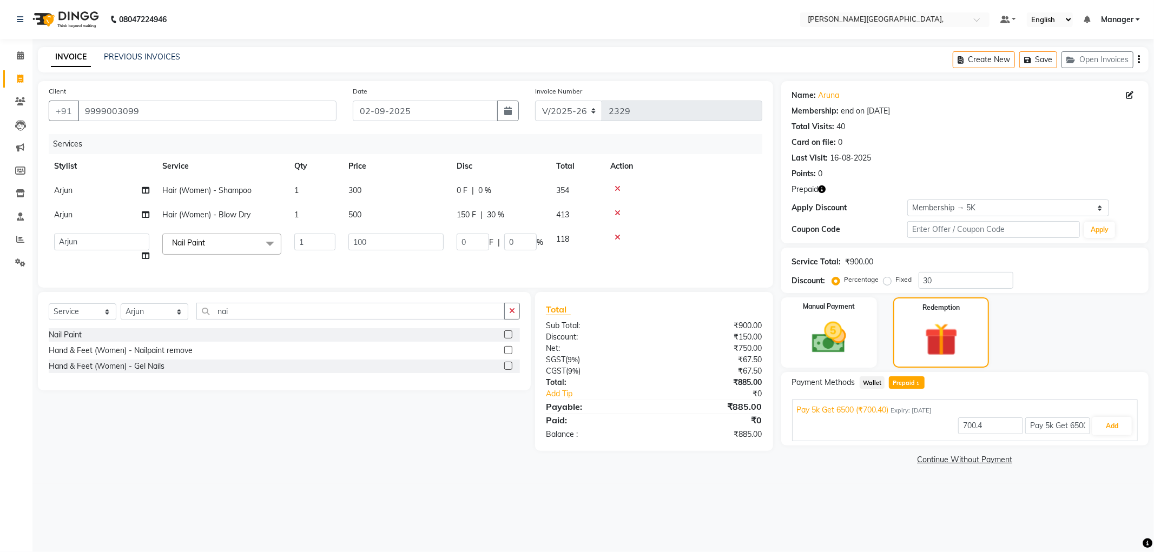
click at [498, 212] on span "30 %" at bounding box center [495, 214] width 17 height 11
select select "90070"
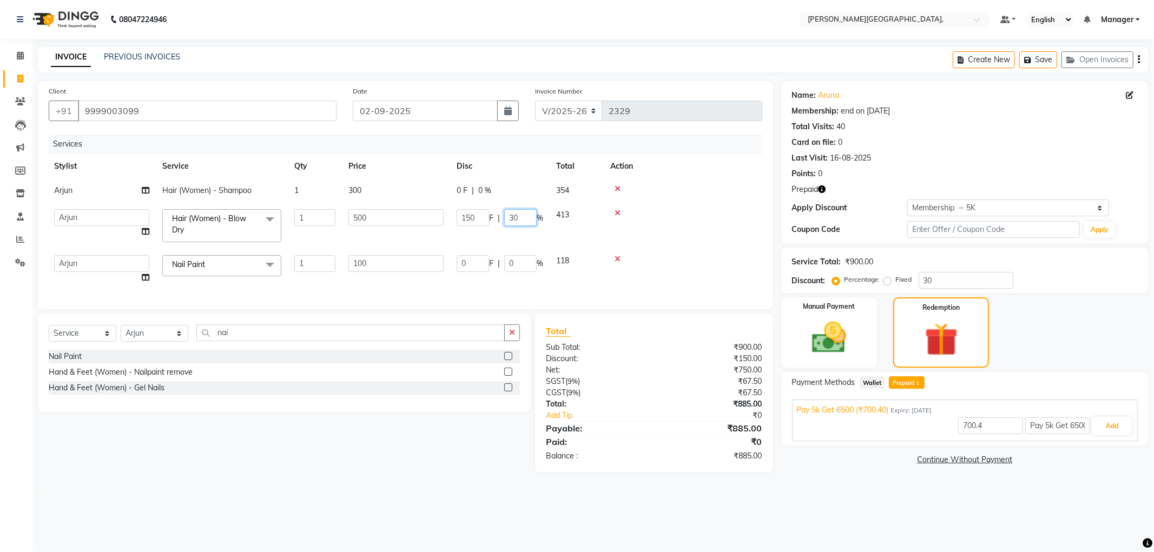
click at [524, 221] on input "30" at bounding box center [520, 217] width 32 height 17
type input "3"
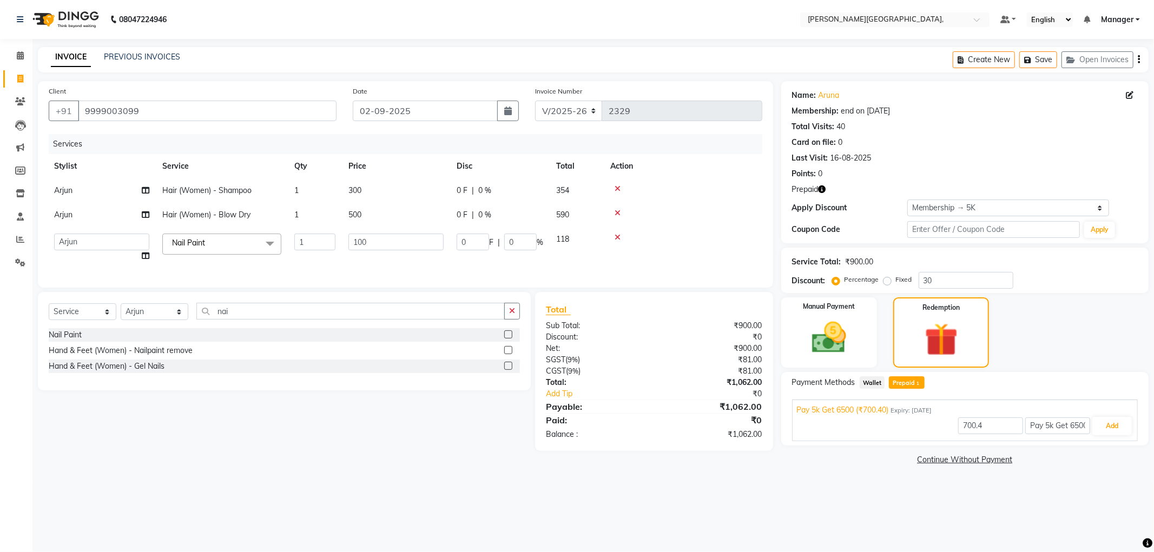
click at [671, 228] on tbody "Arjun Hair (Women) - Shampoo 1 300 0 F | 0 % 354 Arjun Hair (Women) - Blow Dry …" at bounding box center [405, 224] width 714 height 90
click at [553, 264] on td "118" at bounding box center [577, 247] width 54 height 41
click at [619, 187] on icon at bounding box center [618, 189] width 6 height 8
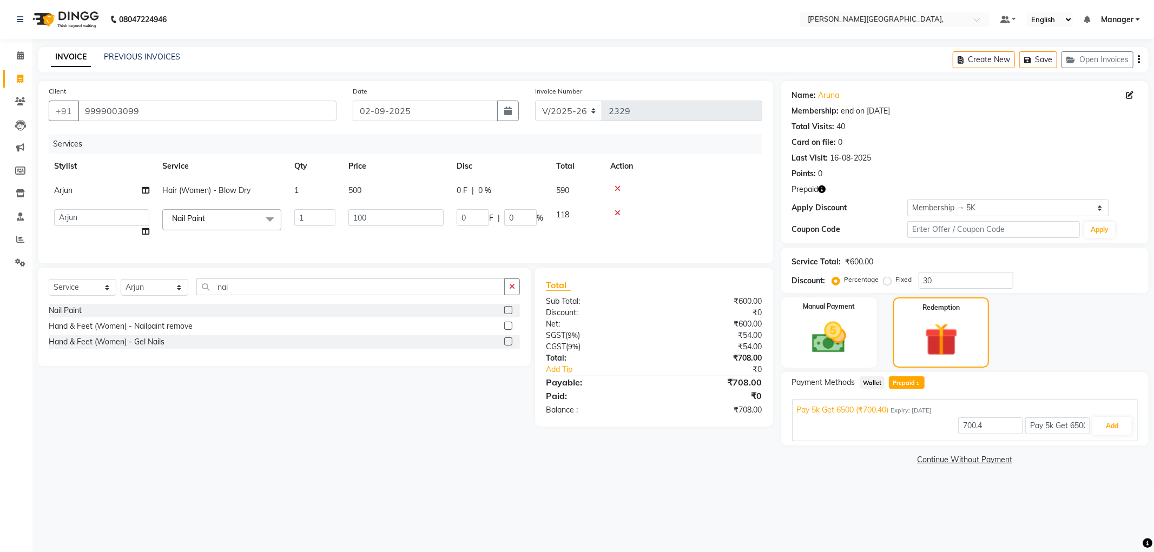
click at [615, 210] on icon at bounding box center [618, 213] width 6 height 8
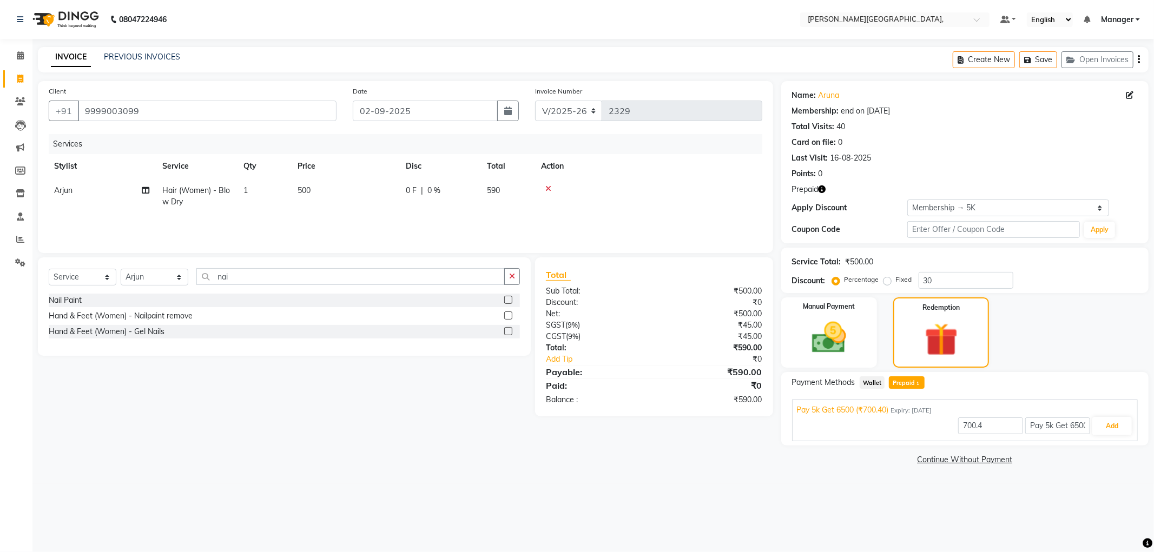
click at [550, 185] on icon at bounding box center [548, 189] width 6 height 8
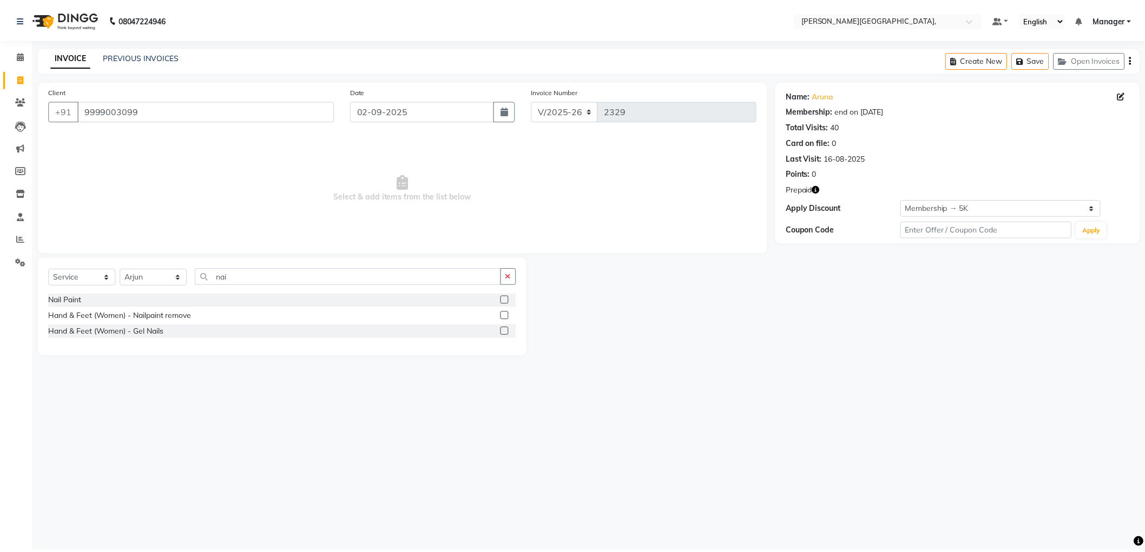
scroll to position [0, 0]
click at [545, 189] on span "Select & add items from the list below" at bounding box center [406, 188] width 714 height 108
click at [509, 299] on label at bounding box center [508, 300] width 8 height 8
click at [509, 299] on input "checkbox" at bounding box center [507, 300] width 7 height 7
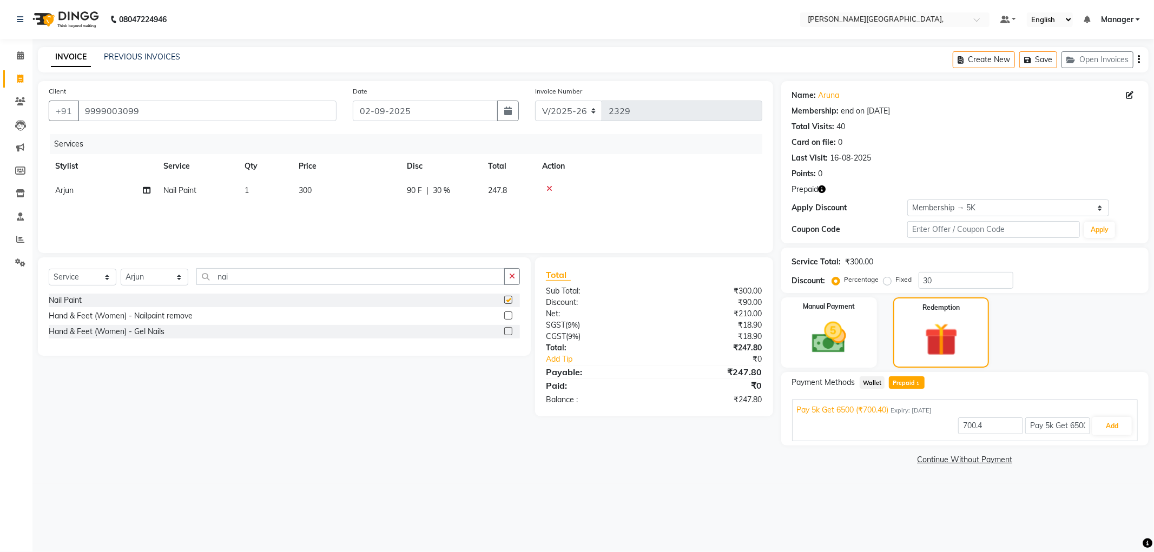
checkbox input "false"
click at [301, 190] on span "300" at bounding box center [305, 191] width 13 height 10
select select "90070"
click at [359, 193] on input "300" at bounding box center [396, 193] width 95 height 17
type input "100"
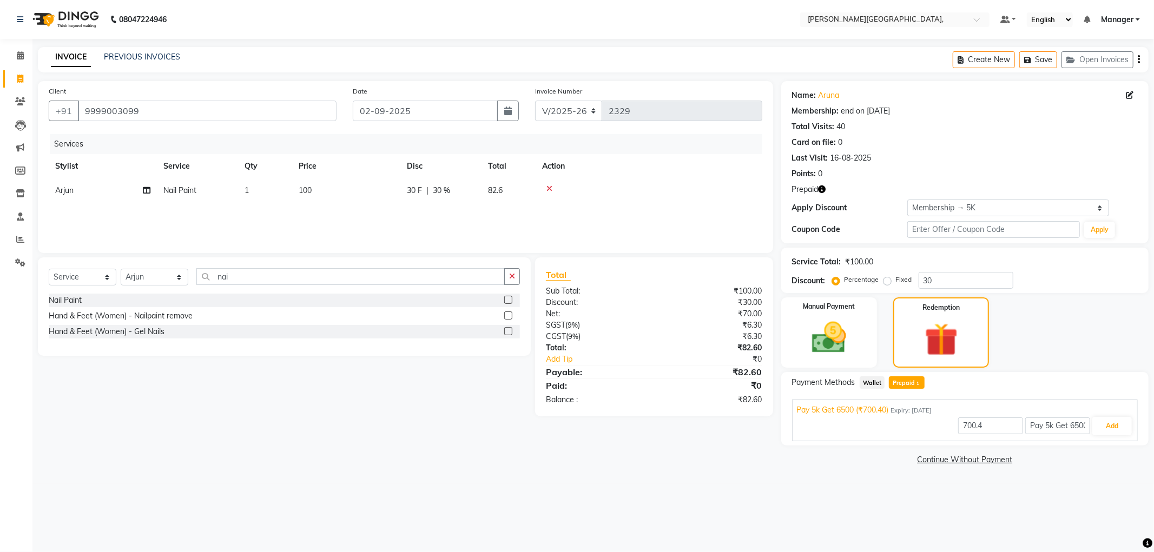
click at [299, 213] on div "Services Stylist Service Qty Price Disc Total Action Arjun Nail Paint 1 100 30 …" at bounding box center [406, 188] width 714 height 108
click at [246, 276] on input "nai" at bounding box center [350, 276] width 308 height 17
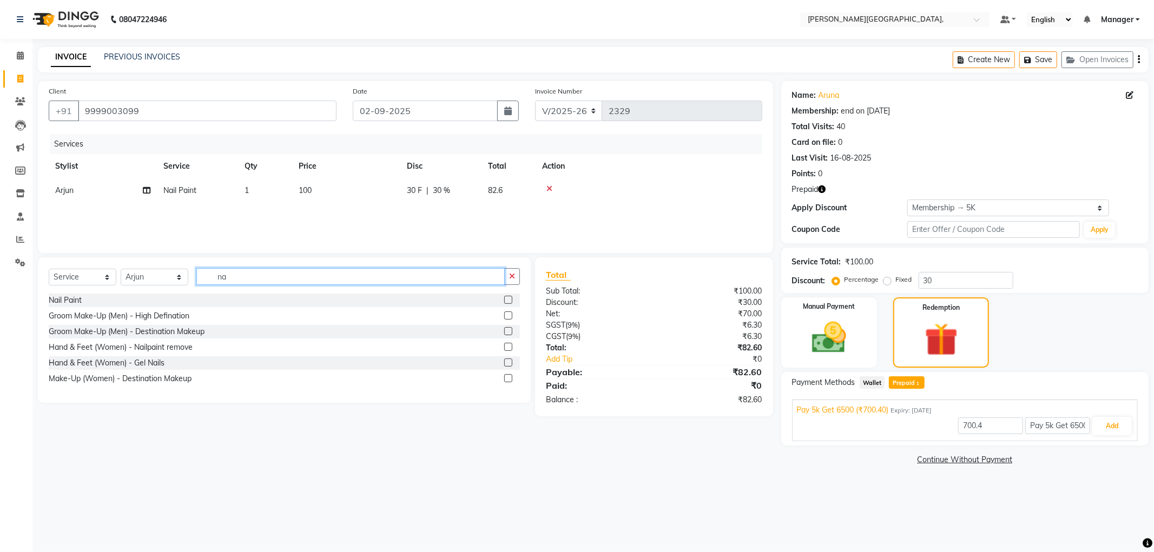
type input "n"
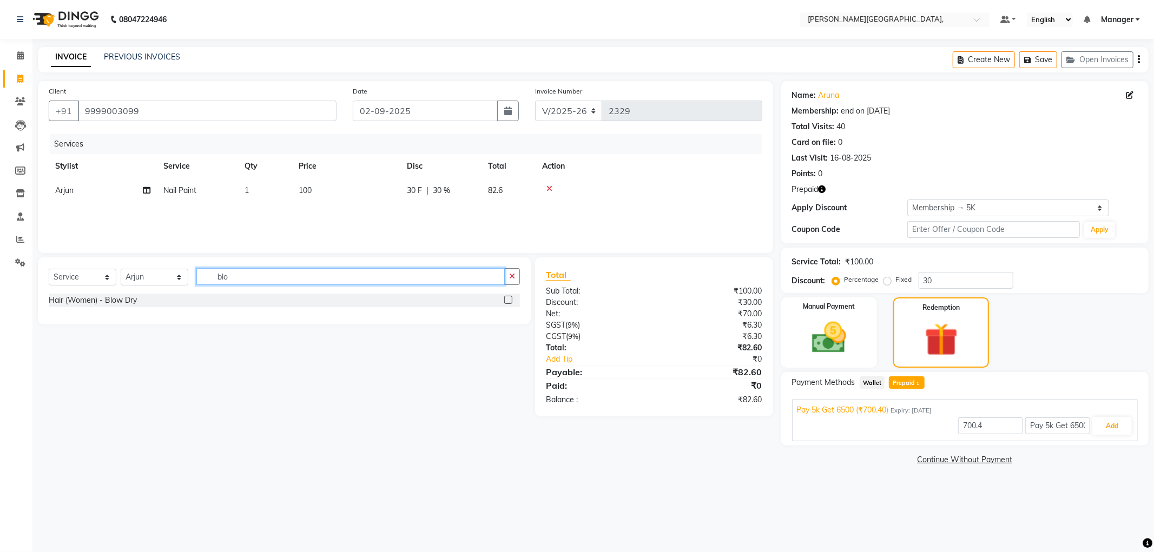
type input "blo"
click at [508, 301] on label at bounding box center [508, 300] width 8 height 8
click at [508, 301] on input "checkbox" at bounding box center [507, 300] width 7 height 7
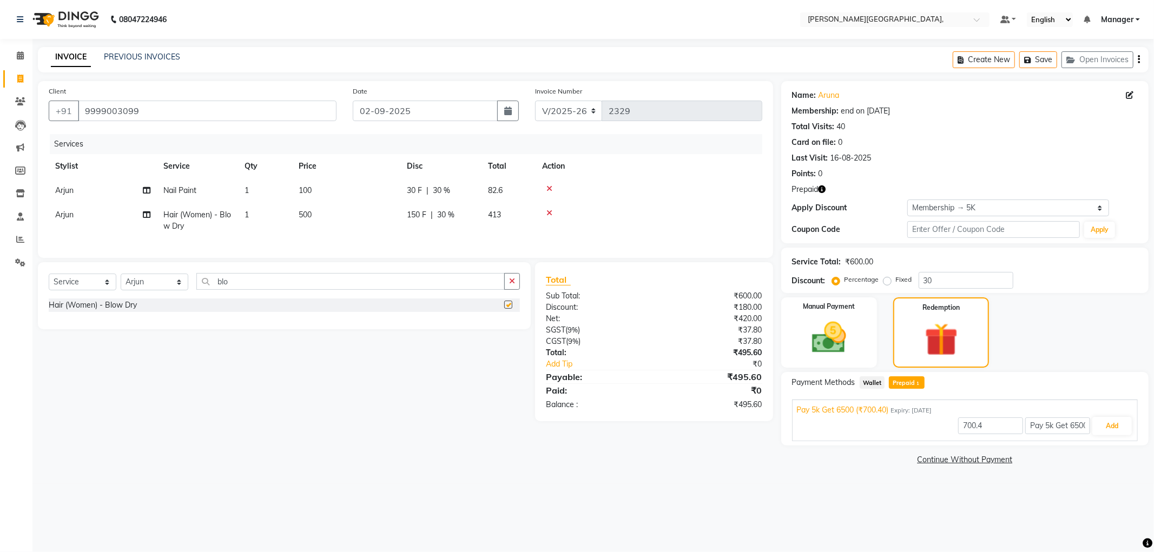
checkbox input "false"
click at [260, 290] on input "blo" at bounding box center [350, 281] width 308 height 17
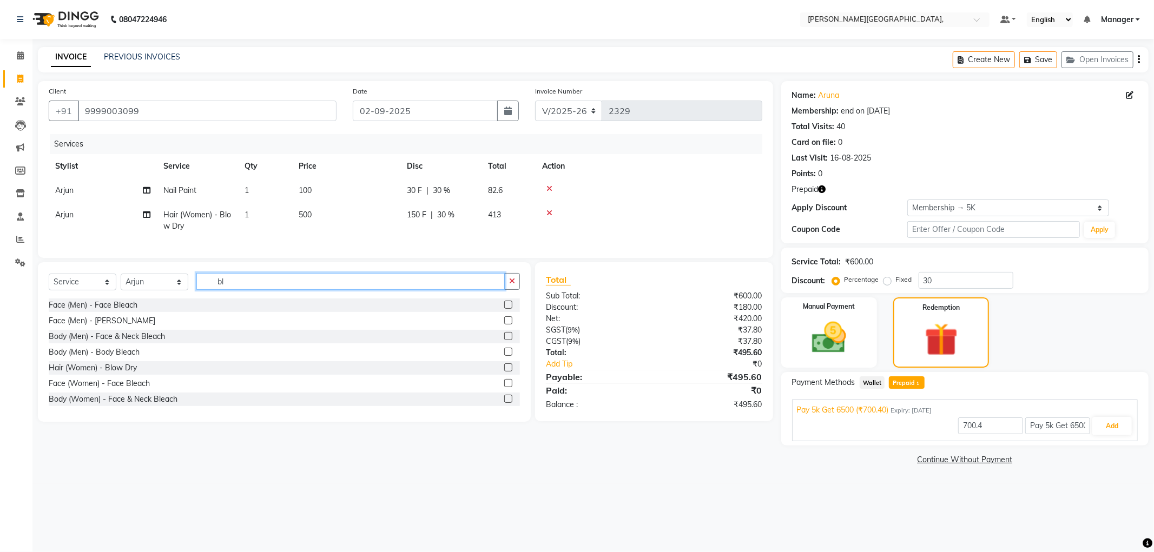
type input "b"
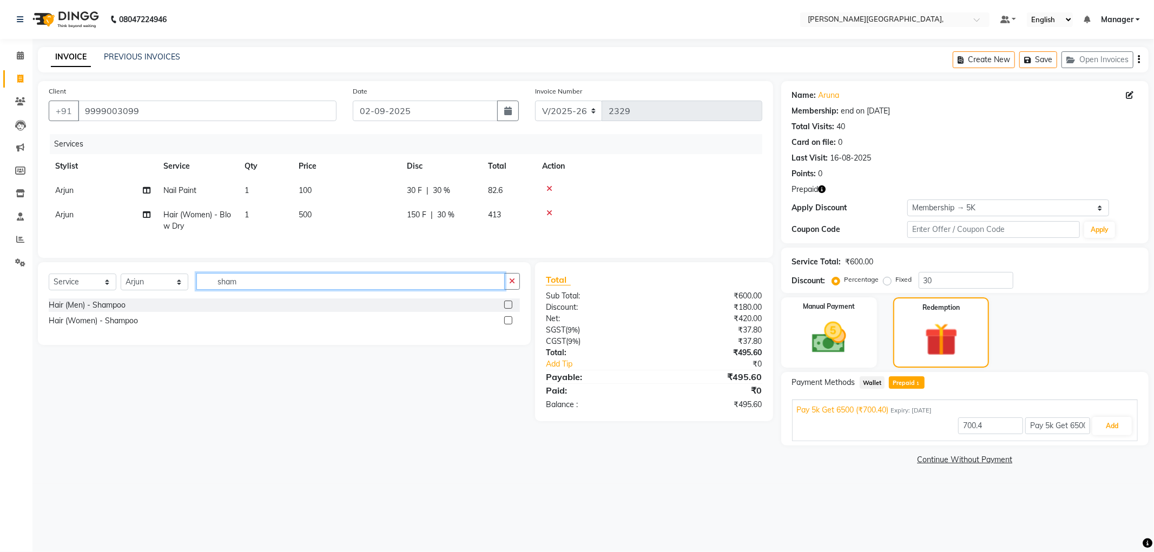
type input "sham"
click at [507, 325] on label at bounding box center [508, 320] width 8 height 8
click at [507, 325] on input "checkbox" at bounding box center [507, 321] width 7 height 7
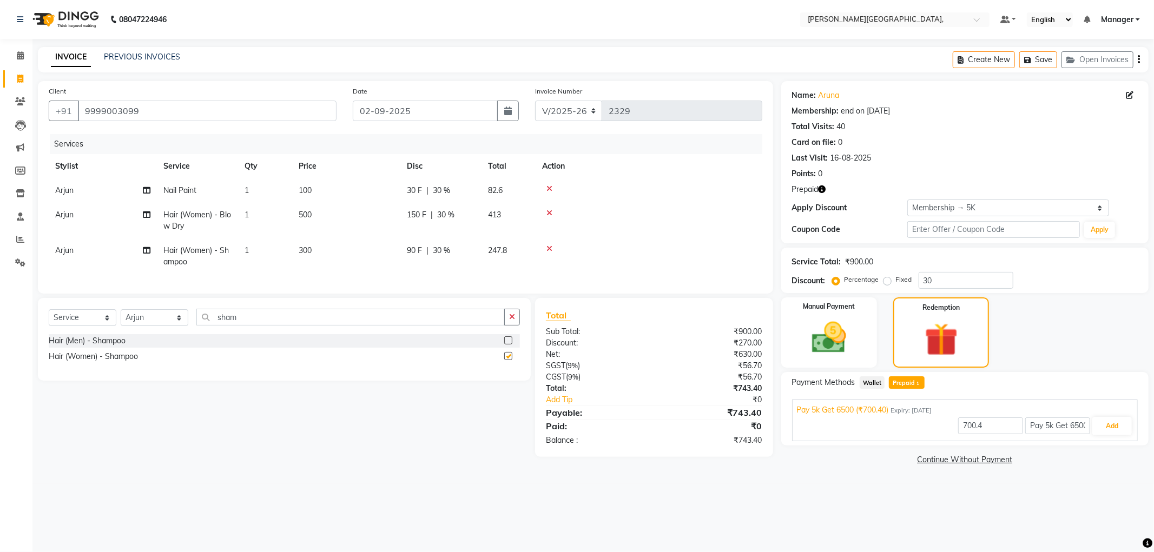
checkbox input "false"
click at [441, 250] on span "30 %" at bounding box center [441, 250] width 17 height 11
select select "90070"
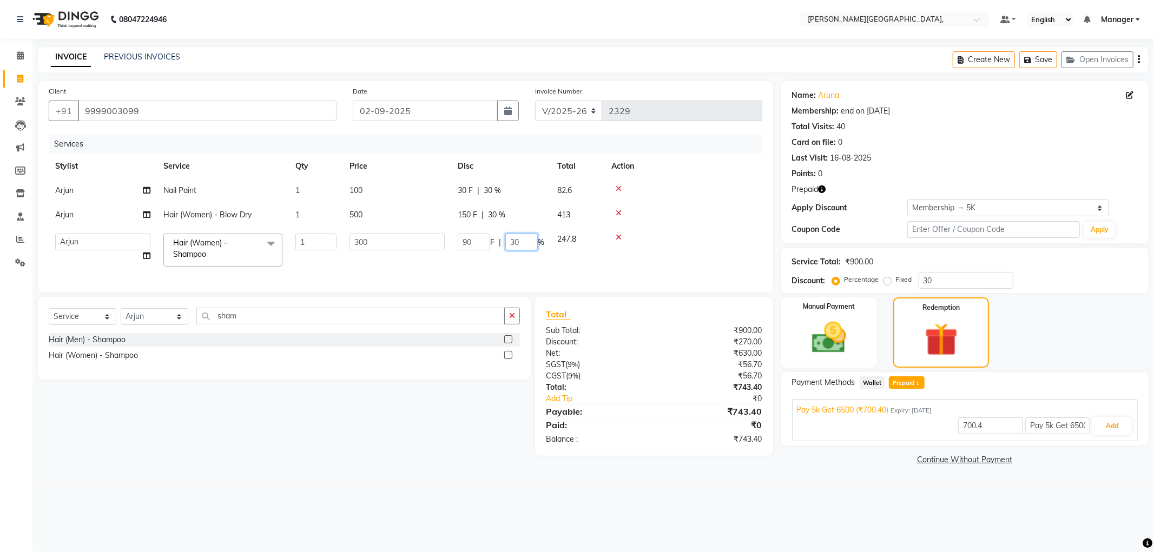
click at [529, 244] on input "30" at bounding box center [521, 242] width 32 height 17
type input "3"
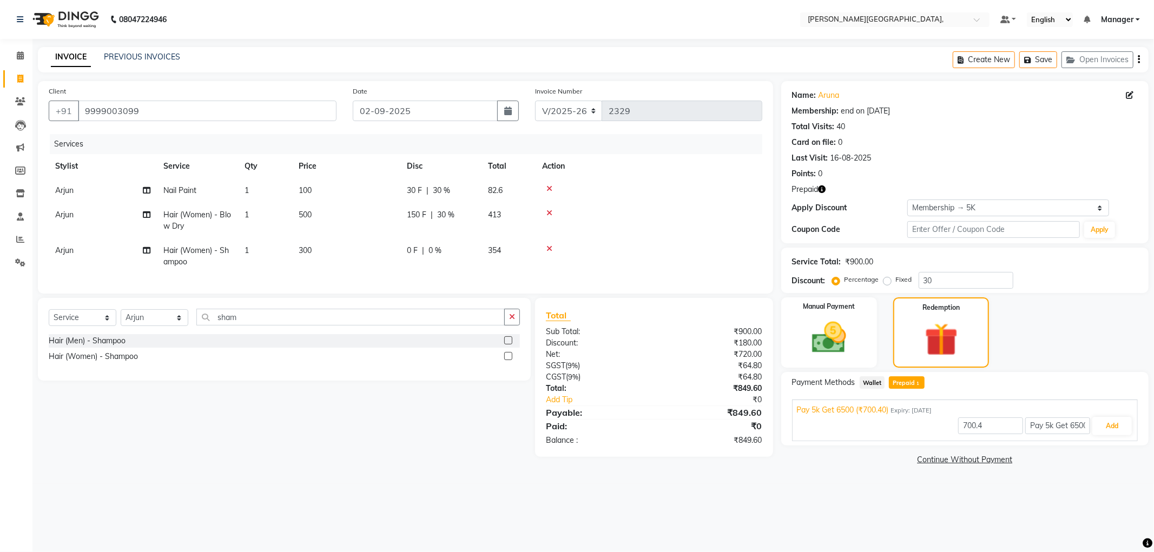
click at [509, 262] on tr "Arjun Hair (Women) - Shampoo 1 300 0 F | 0 % 354" at bounding box center [406, 257] width 714 height 36
click at [444, 211] on span "30 %" at bounding box center [445, 214] width 17 height 11
select select "90070"
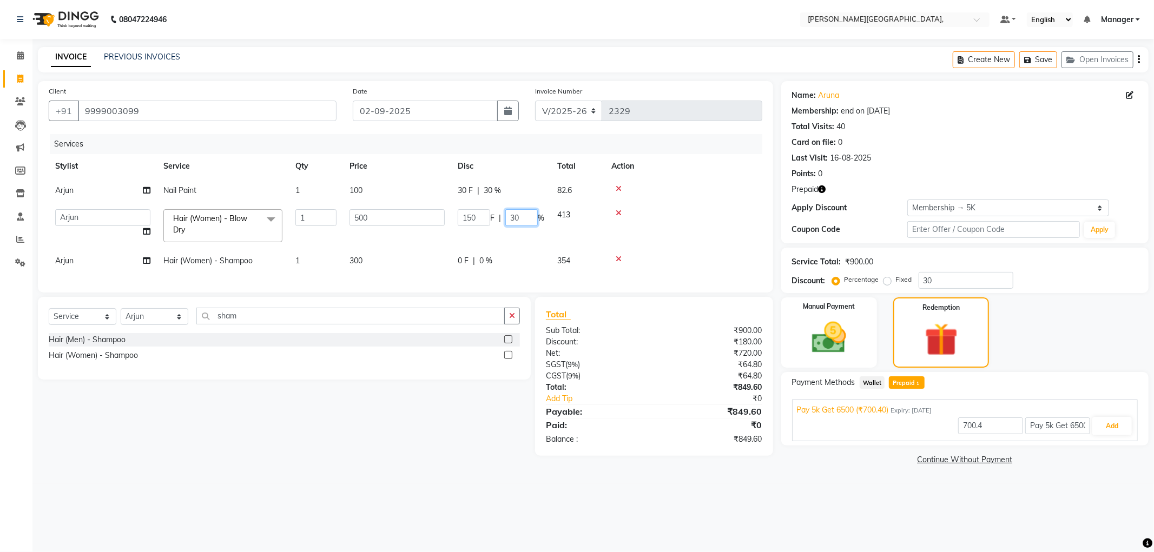
click at [527, 213] on input "30" at bounding box center [521, 217] width 32 height 17
type input "3"
click at [490, 191] on tr "[PERSON_NAME] Paint 1 100 30 F | 30 % 82.6" at bounding box center [406, 191] width 714 height 24
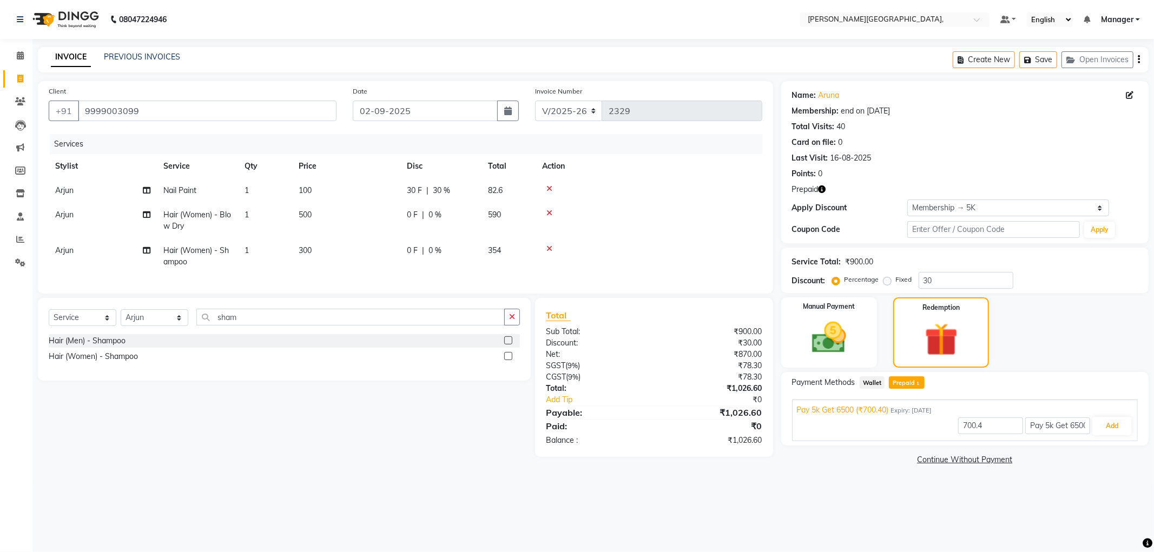
click at [440, 191] on span "30 %" at bounding box center [441, 190] width 17 height 11
select select "90070"
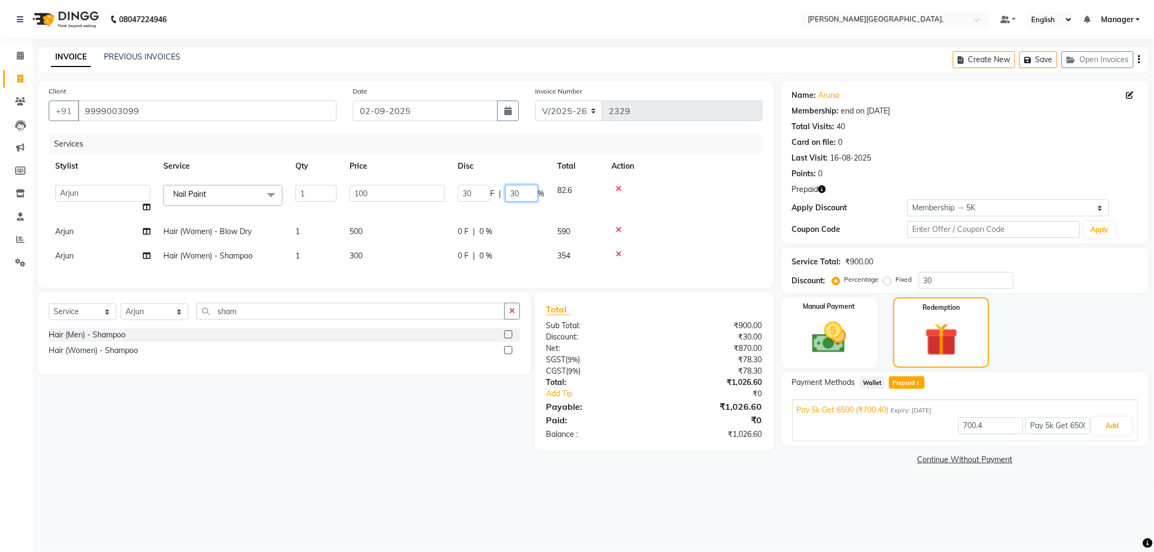
click at [524, 195] on input "30" at bounding box center [521, 193] width 32 height 17
type input "3"
click at [638, 203] on tbody "[PERSON_NAME] [PERSON_NAME] gungun nails Manager ranjhana Sana [PERSON_NAME] Na…" at bounding box center [406, 224] width 714 height 90
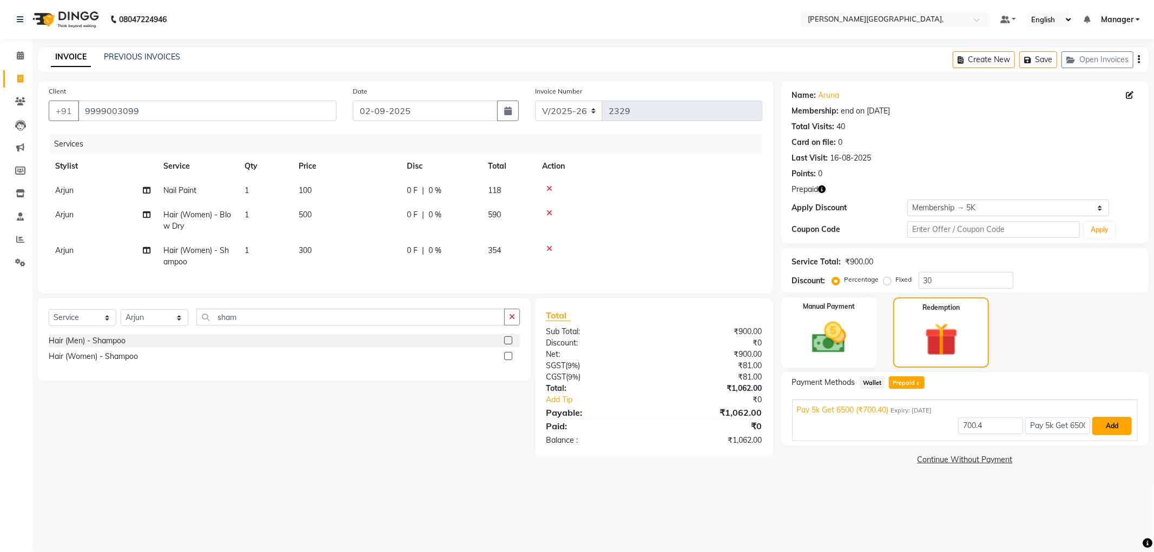
click at [1115, 426] on button "Add" at bounding box center [1111, 426] width 39 height 18
click at [833, 345] on img at bounding box center [829, 338] width 58 height 41
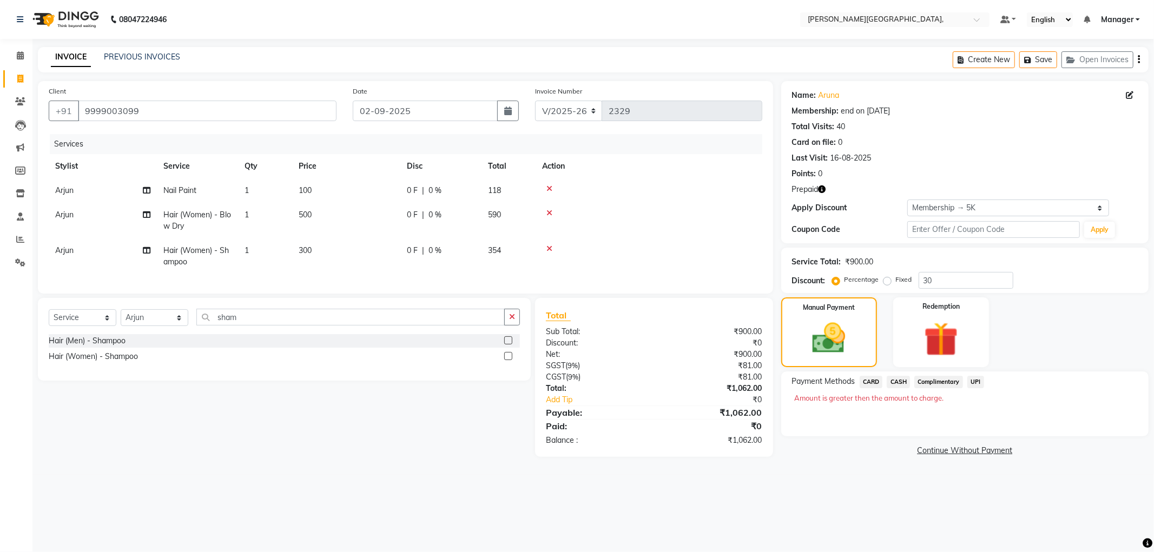
click at [902, 379] on span "CASH" at bounding box center [898, 382] width 23 height 12
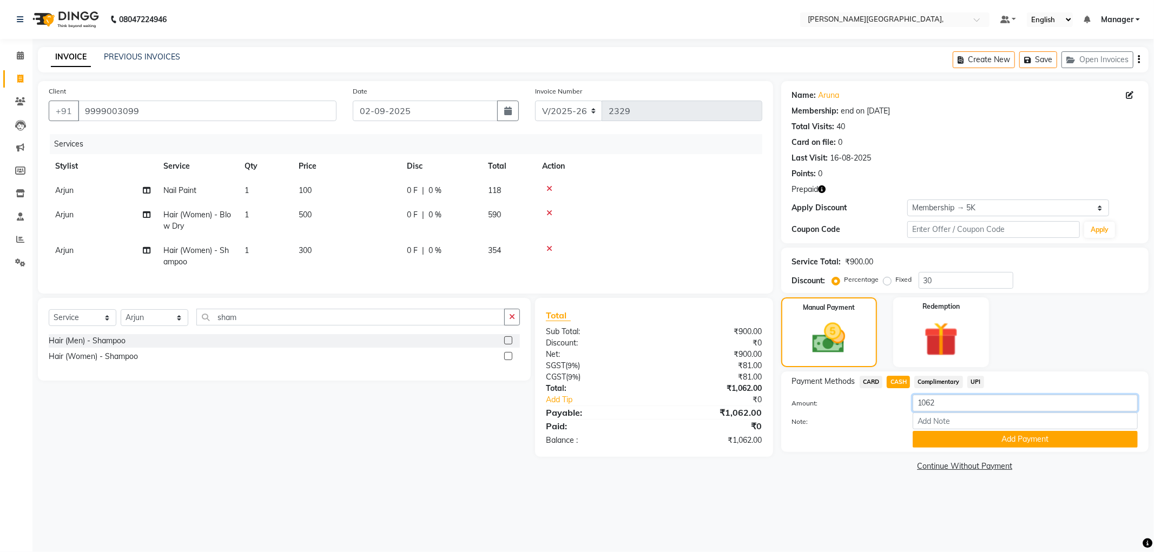
click at [940, 403] on input "1062" at bounding box center [1025, 403] width 225 height 17
type input "1"
type input "362"
click at [962, 433] on button "Add Payment" at bounding box center [1025, 439] width 225 height 17
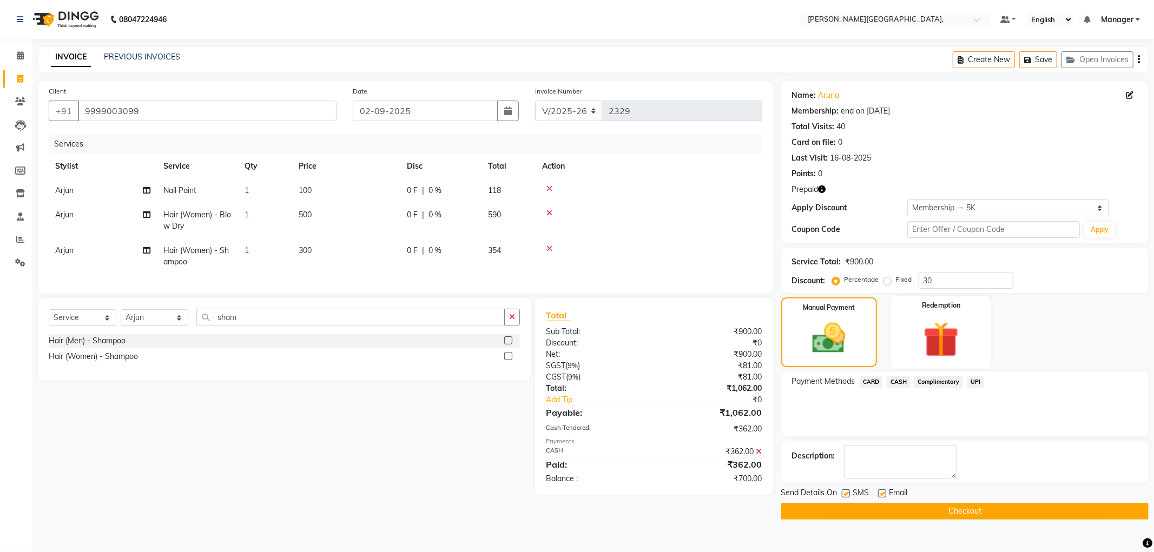
click at [931, 333] on img at bounding box center [941, 340] width 58 height 44
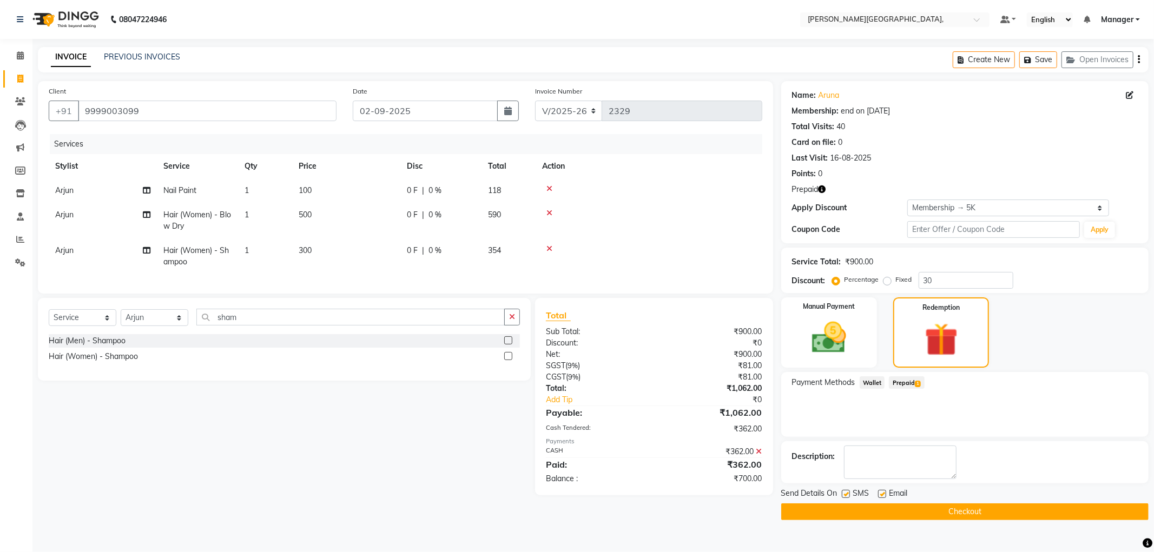
click at [902, 386] on span "Prepaid 1" at bounding box center [906, 383] width 35 height 12
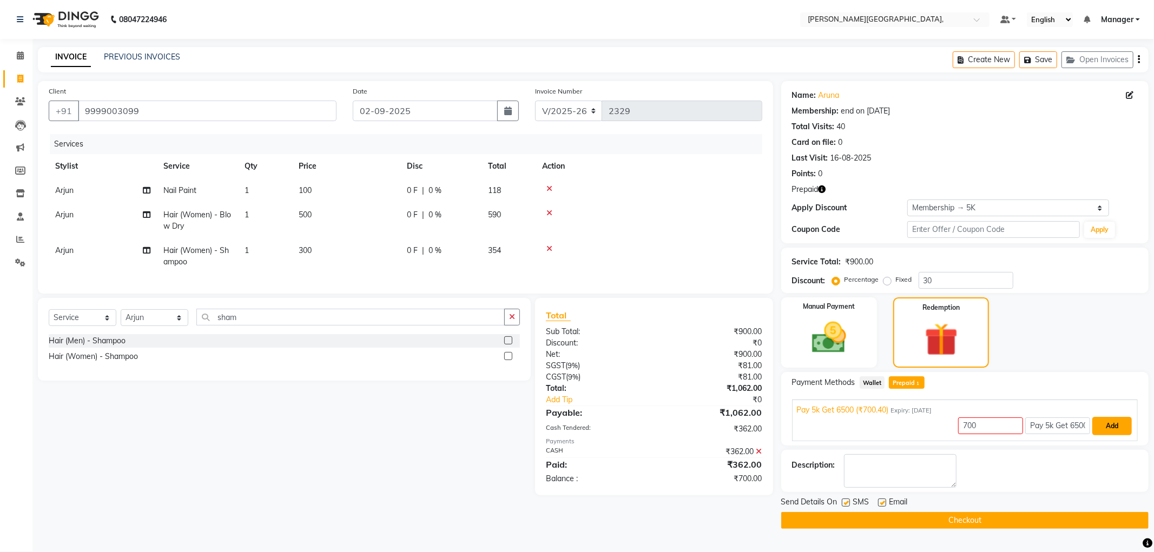
click at [1108, 427] on button "Add" at bounding box center [1111, 426] width 39 height 18
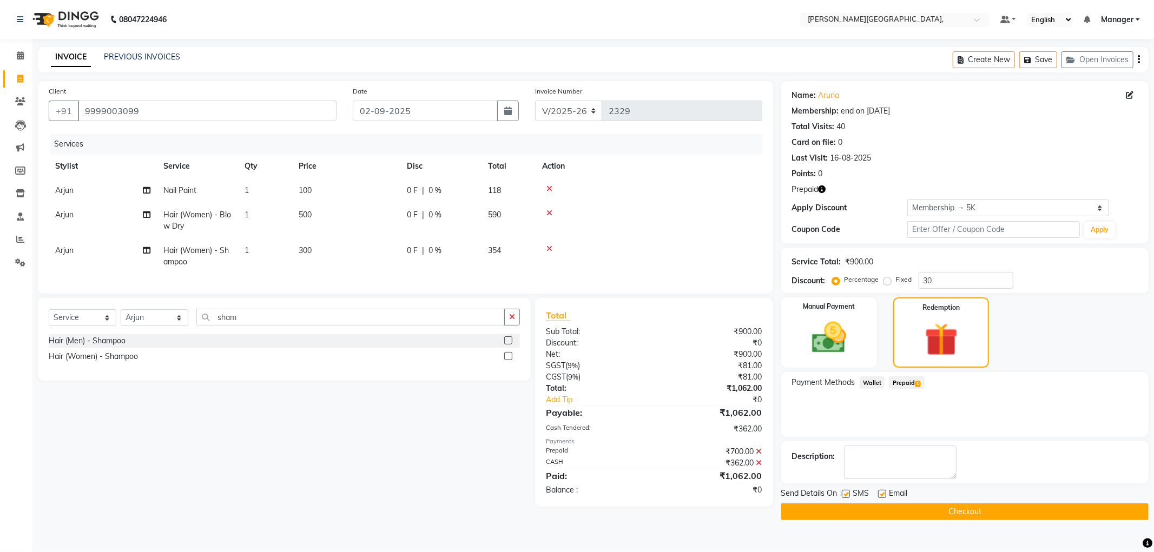
click at [953, 508] on button "Checkout" at bounding box center [964, 512] width 367 height 17
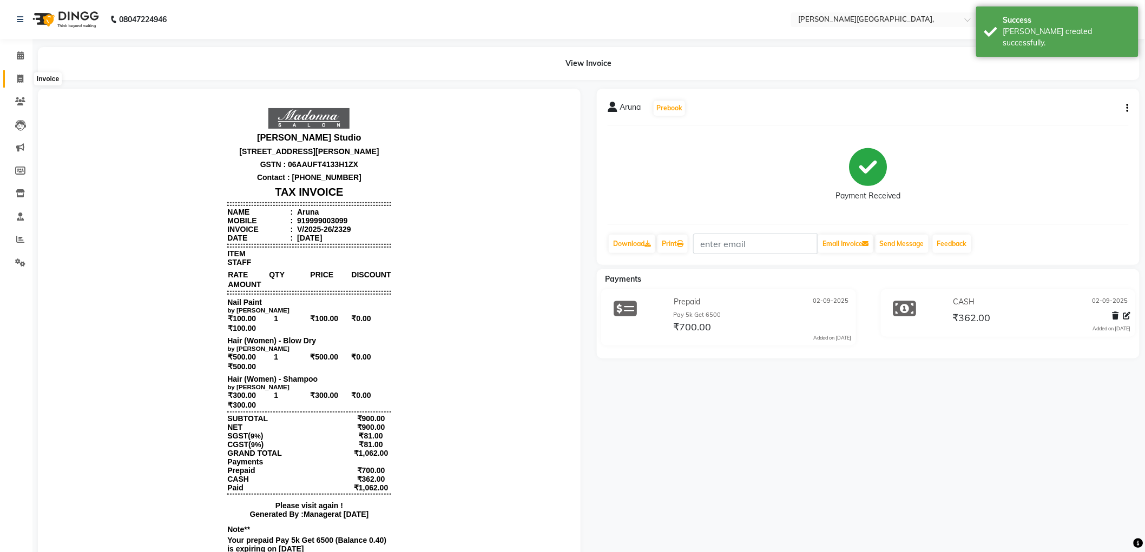
click at [15, 80] on span at bounding box center [20, 79] width 19 height 12
select select "service"
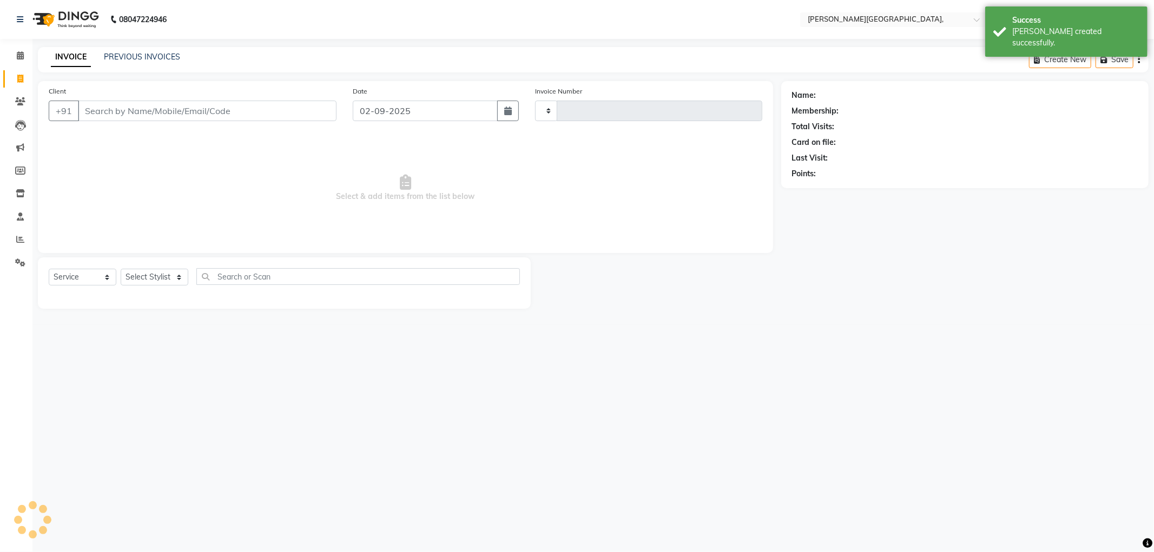
type input "2330"
select select "6483"
click at [127, 57] on link "PREVIOUS INVOICES" at bounding box center [142, 57] width 76 height 10
